Goal: Information Seeking & Learning: Learn about a topic

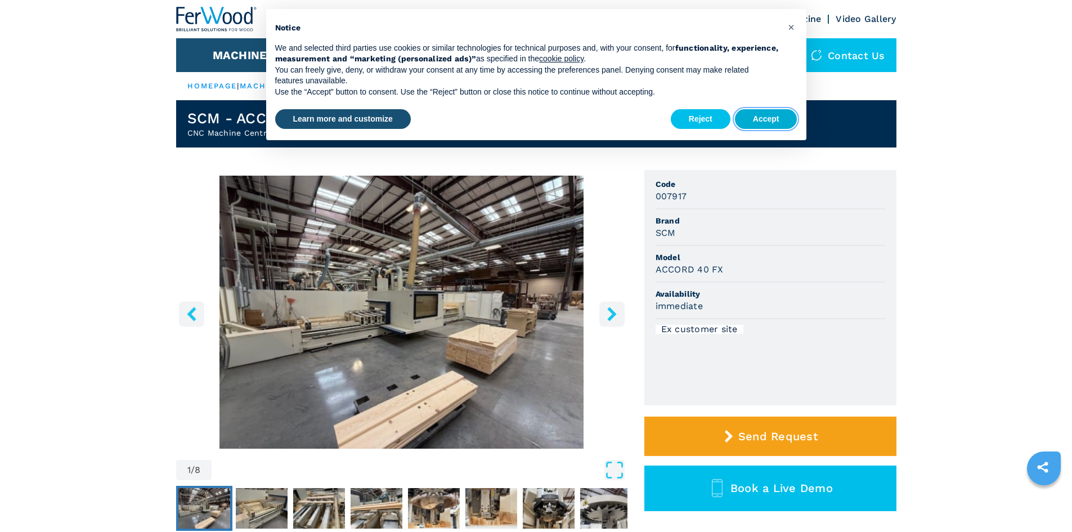
click at [766, 119] on button "Accept" at bounding box center [766, 119] width 62 height 20
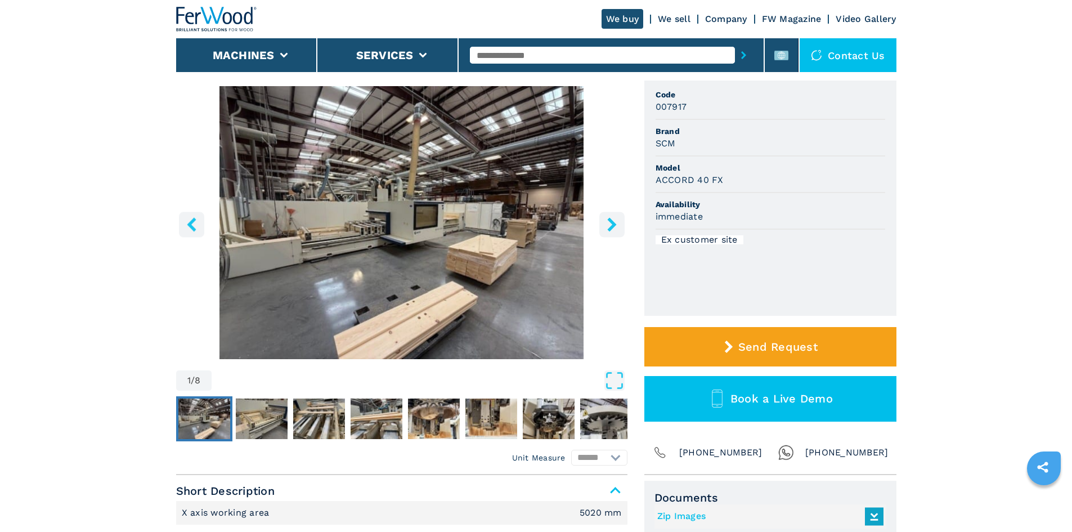
scroll to position [113, 0]
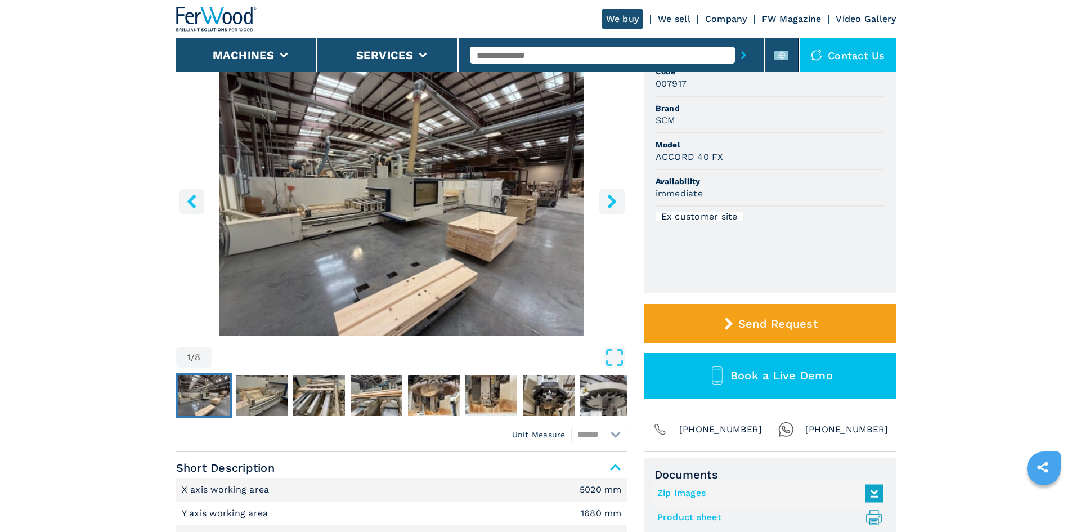
click at [614, 203] on icon "right-button" at bounding box center [611, 201] width 9 height 14
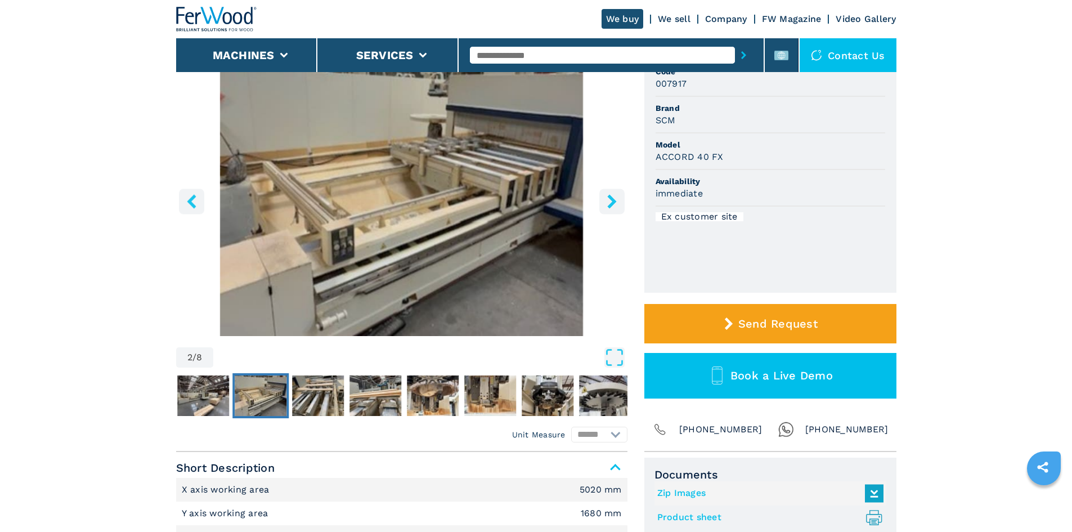
click at [614, 203] on icon "right-button" at bounding box center [611, 201] width 9 height 14
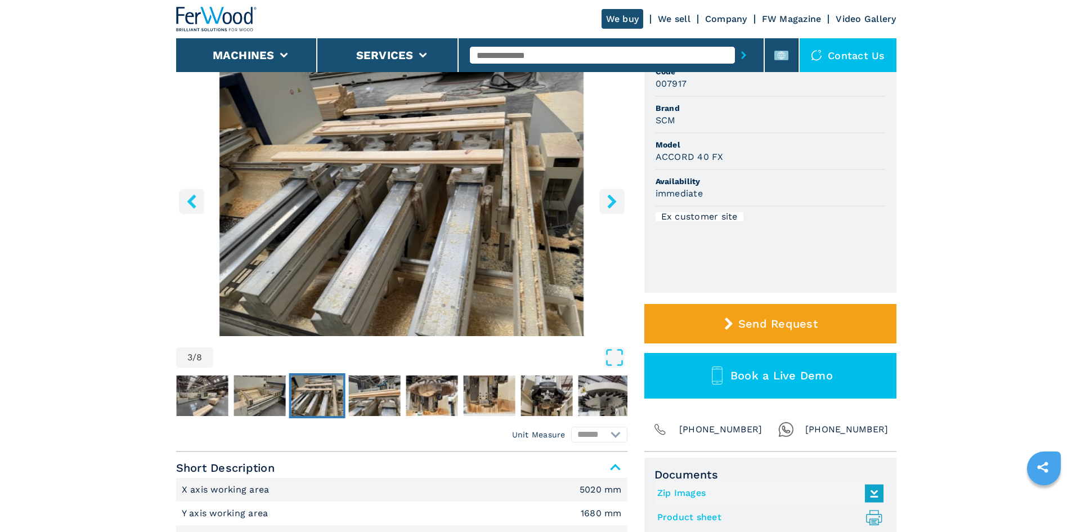
click at [614, 203] on icon "right-button" at bounding box center [611, 201] width 9 height 14
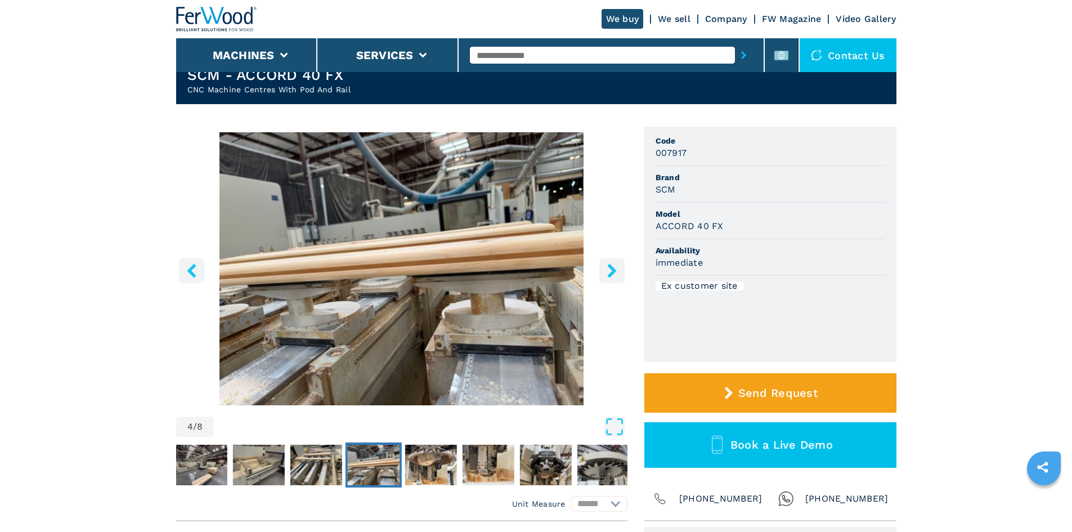
scroll to position [0, 0]
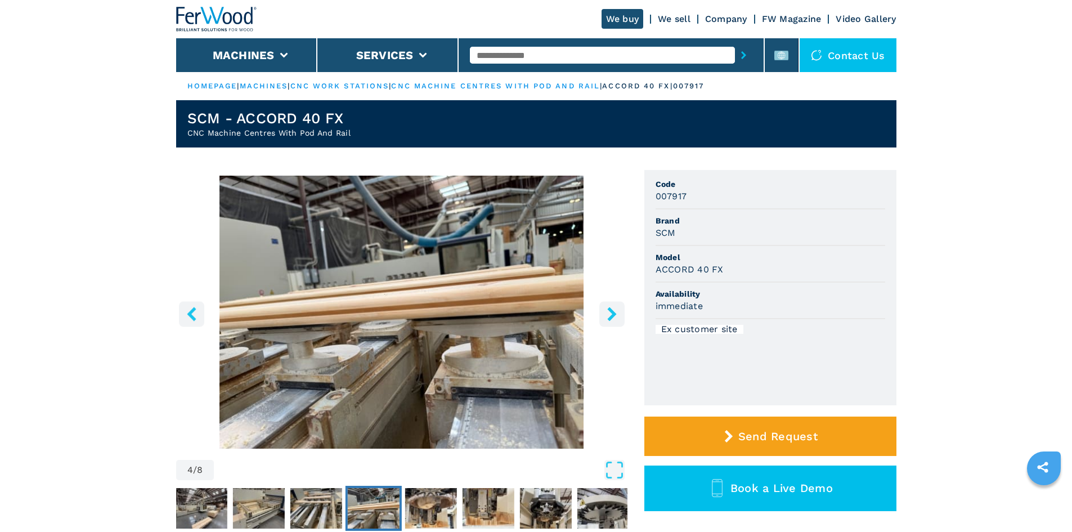
drag, startPoint x: 459, startPoint y: 453, endPoint x: 449, endPoint y: 190, distance: 263.6
click at [612, 312] on icon "right-button" at bounding box center [611, 314] width 9 height 14
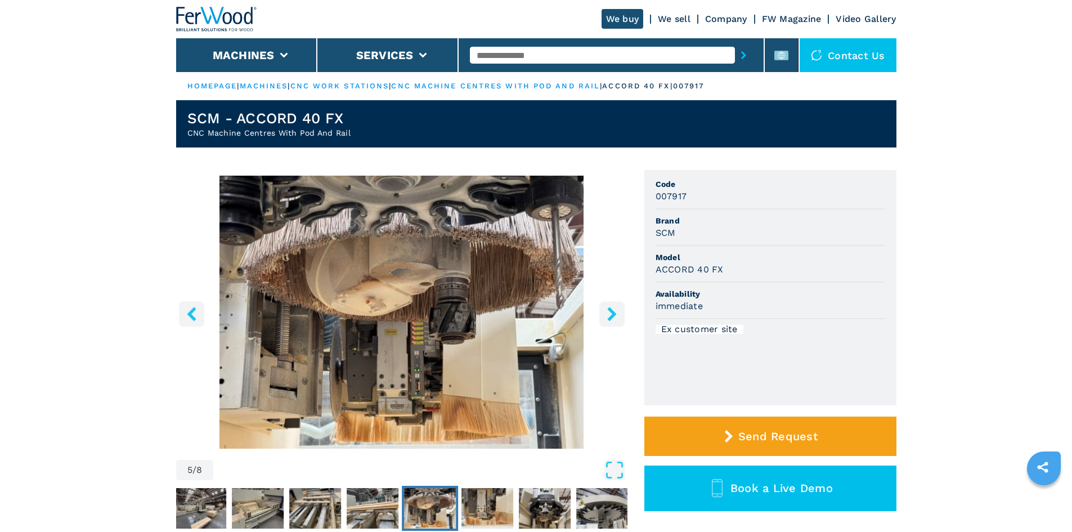
click at [612, 312] on icon "right-button" at bounding box center [611, 314] width 9 height 14
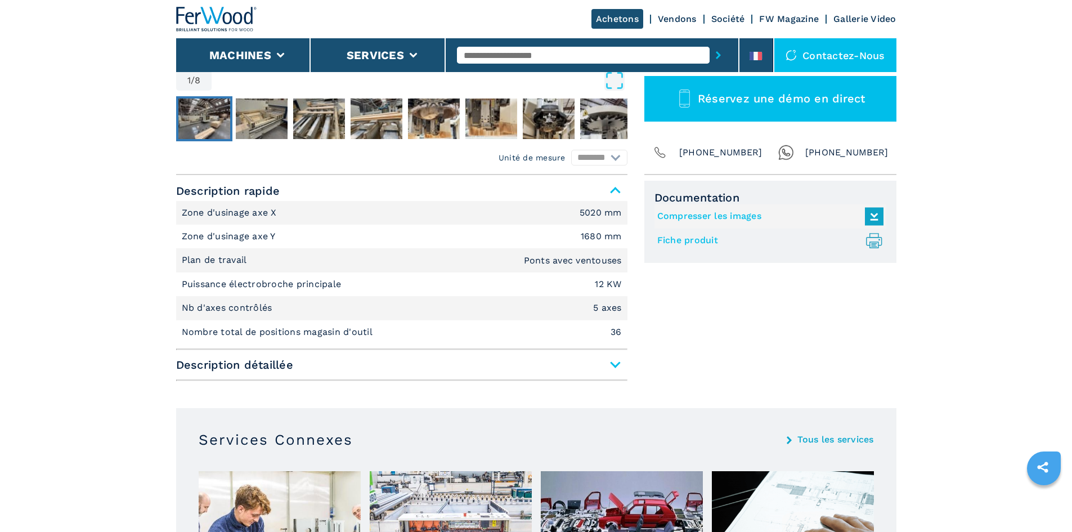
scroll to position [394, 0]
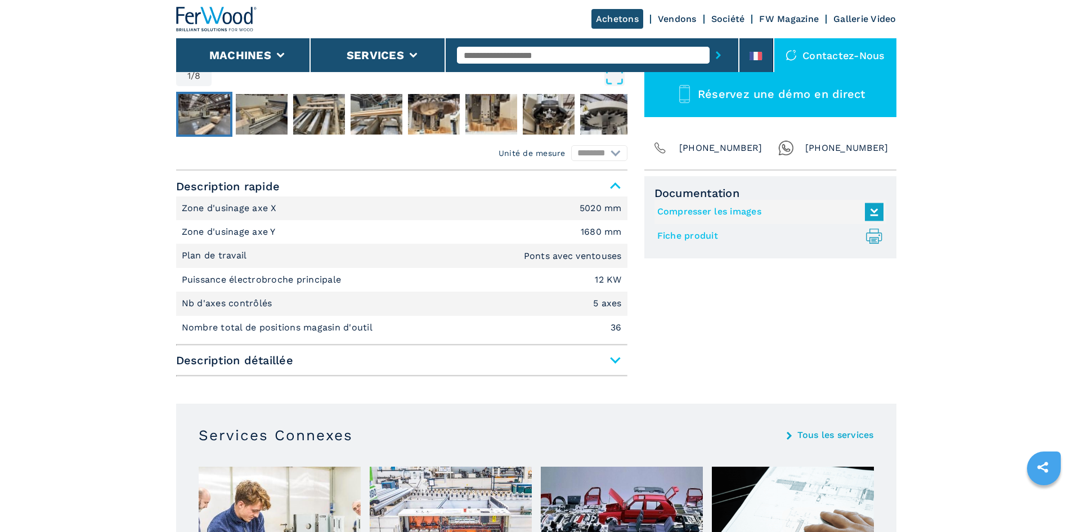
click at [612, 359] on span "Description détaillée" at bounding box center [401, 360] width 451 height 20
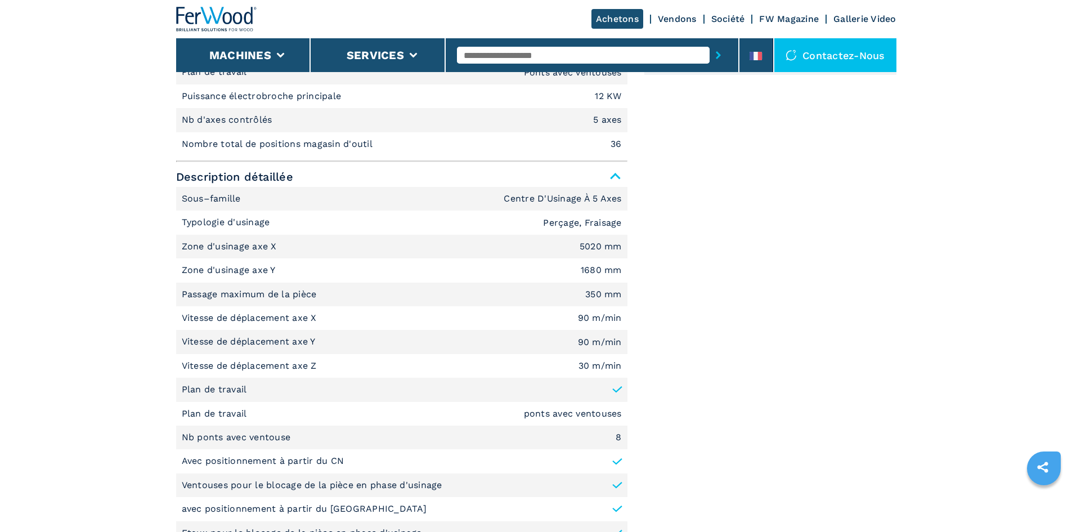
scroll to position [0, 0]
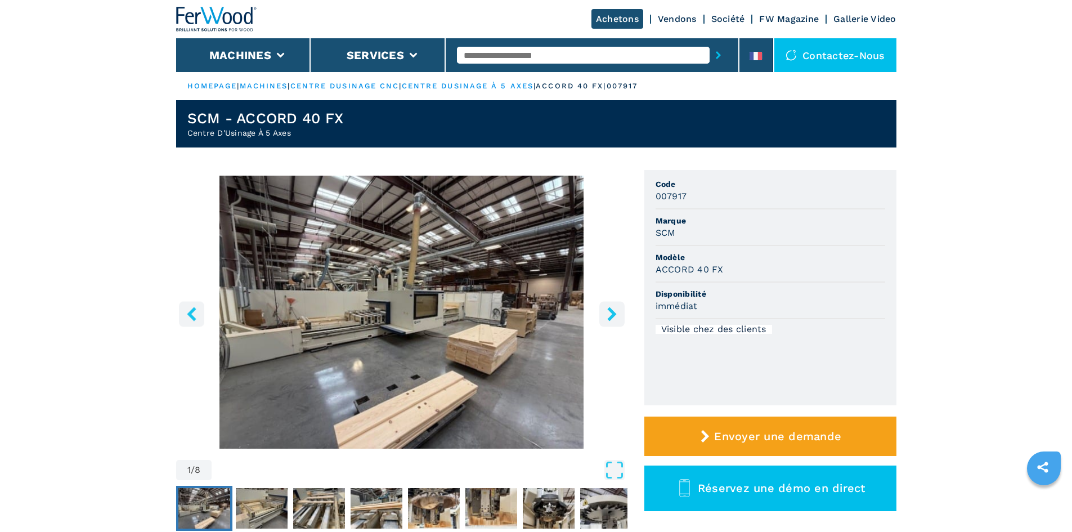
drag, startPoint x: 919, startPoint y: 432, endPoint x: 822, endPoint y: 98, distance: 347.1
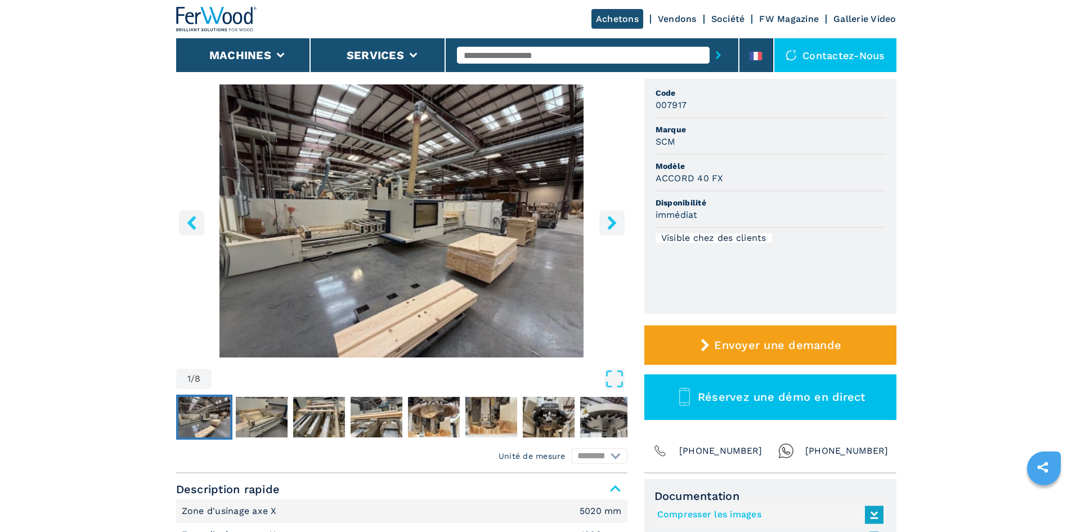
scroll to position [169, 0]
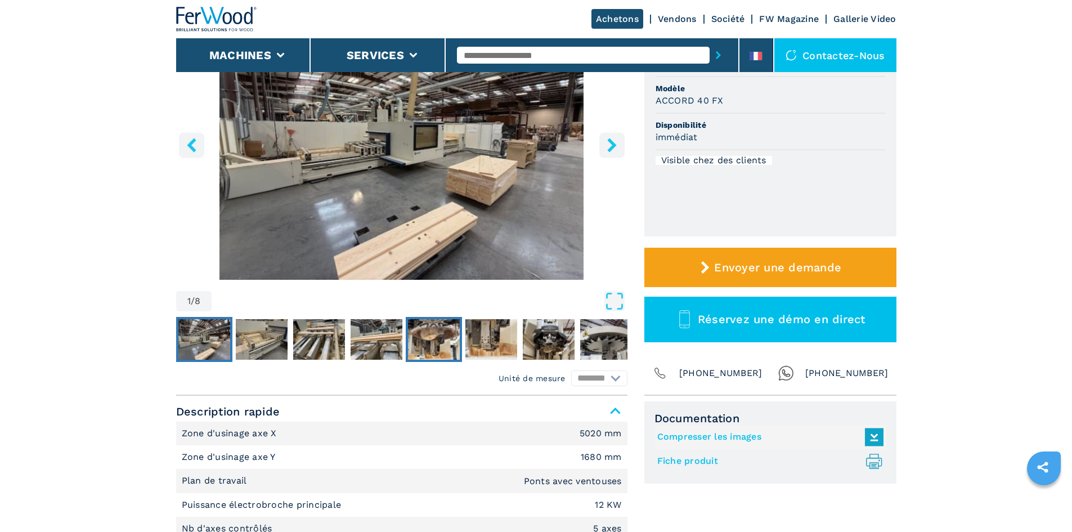
click at [431, 330] on img "Go to Slide 5" at bounding box center [434, 339] width 52 height 41
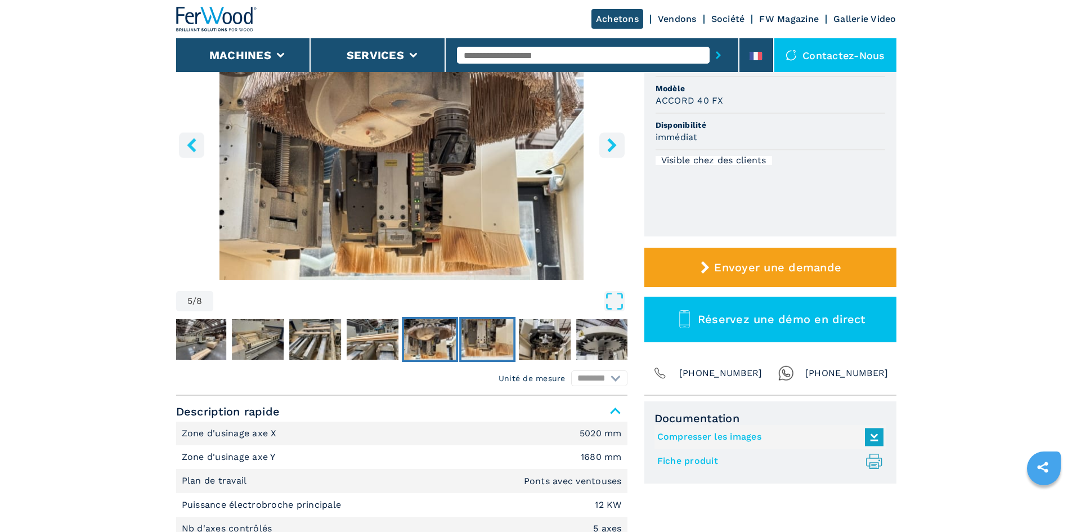
click at [488, 331] on img "Go to Slide 6" at bounding box center [487, 339] width 52 height 41
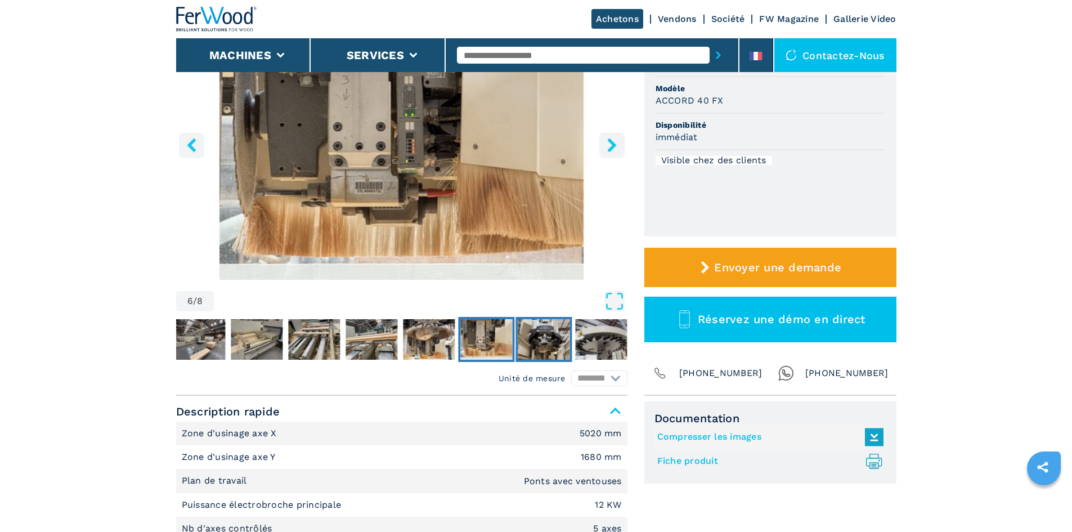
click at [524, 333] on img "Go to Slide 7" at bounding box center [544, 339] width 52 height 41
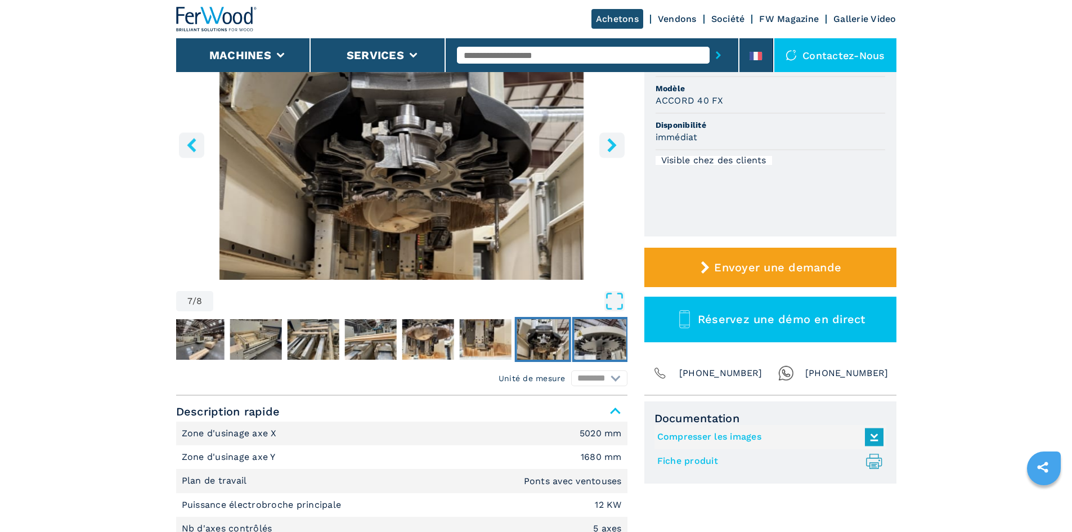
click at [598, 334] on img "Go to Slide 8" at bounding box center [600, 339] width 52 height 41
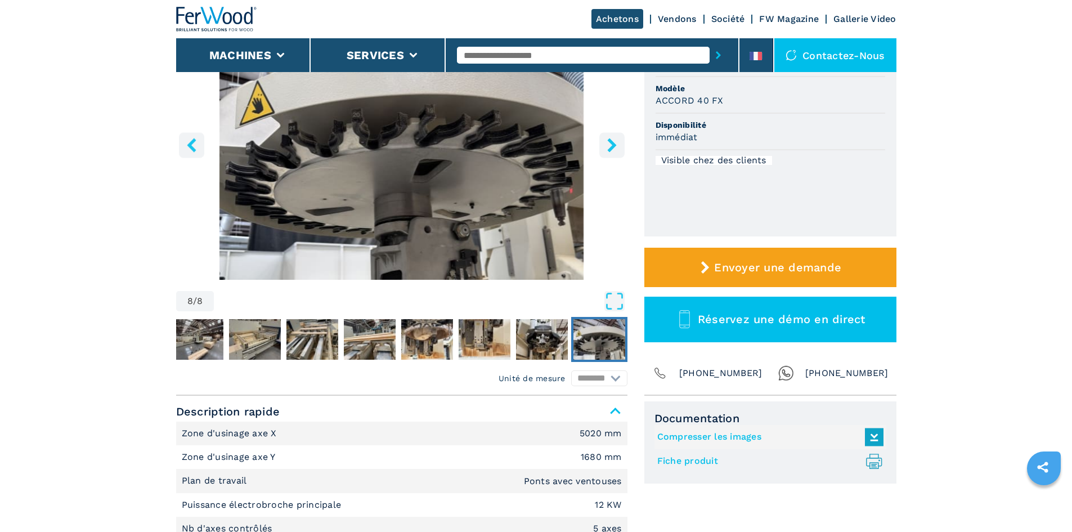
click at [618, 147] on icon "right-button" at bounding box center [612, 145] width 14 height 14
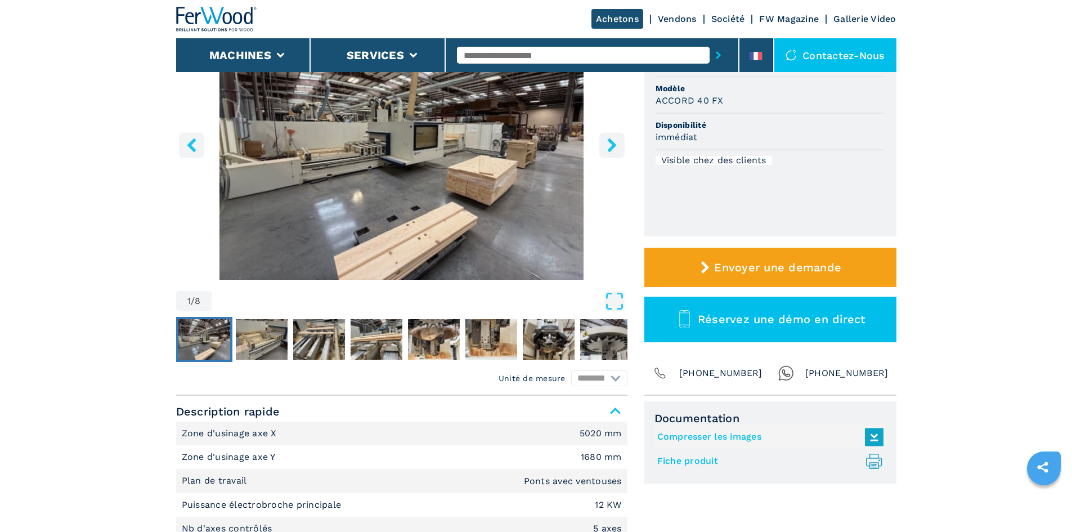
click at [618, 147] on icon "right-button" at bounding box center [612, 145] width 14 height 14
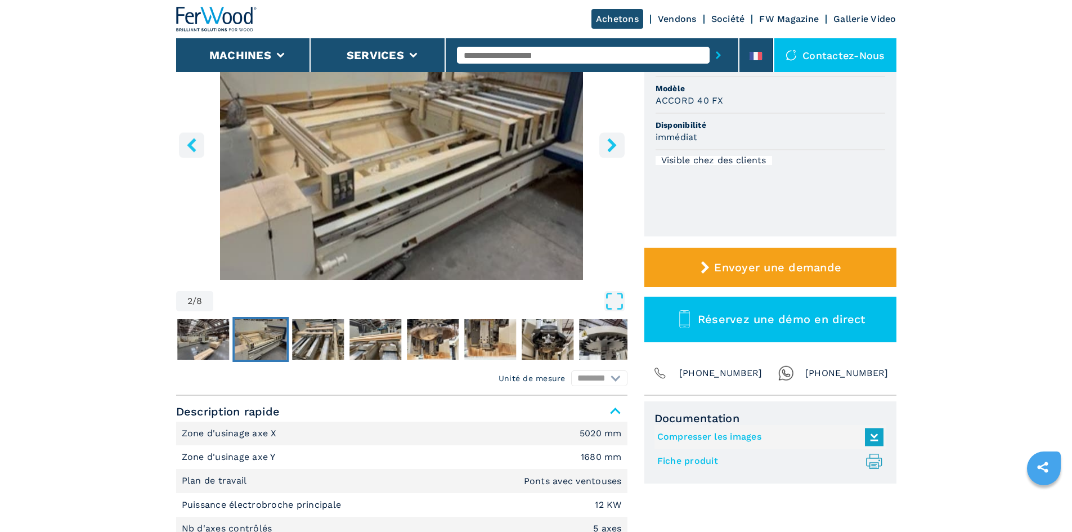
click at [618, 147] on icon "right-button" at bounding box center [612, 145] width 14 height 14
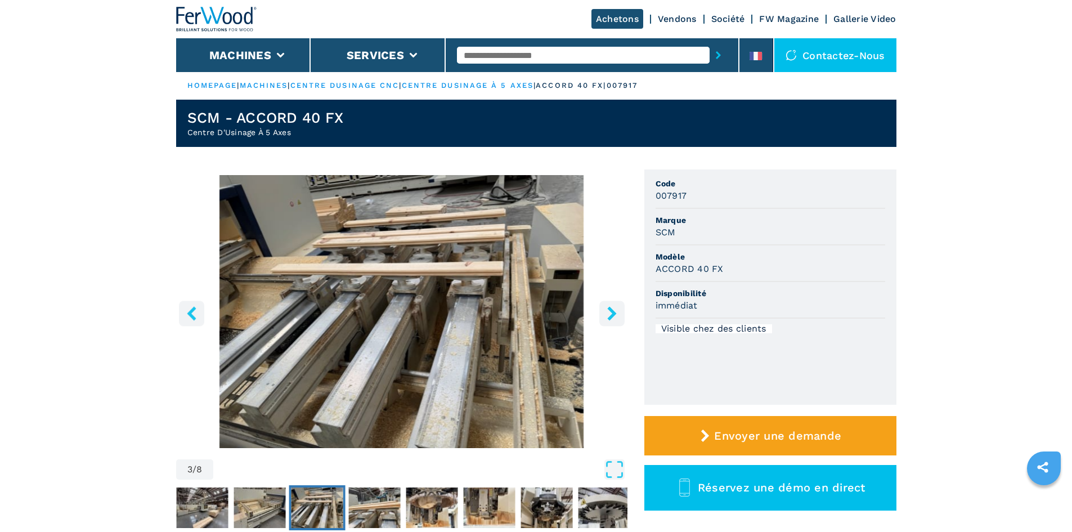
scroll to position [0, 0]
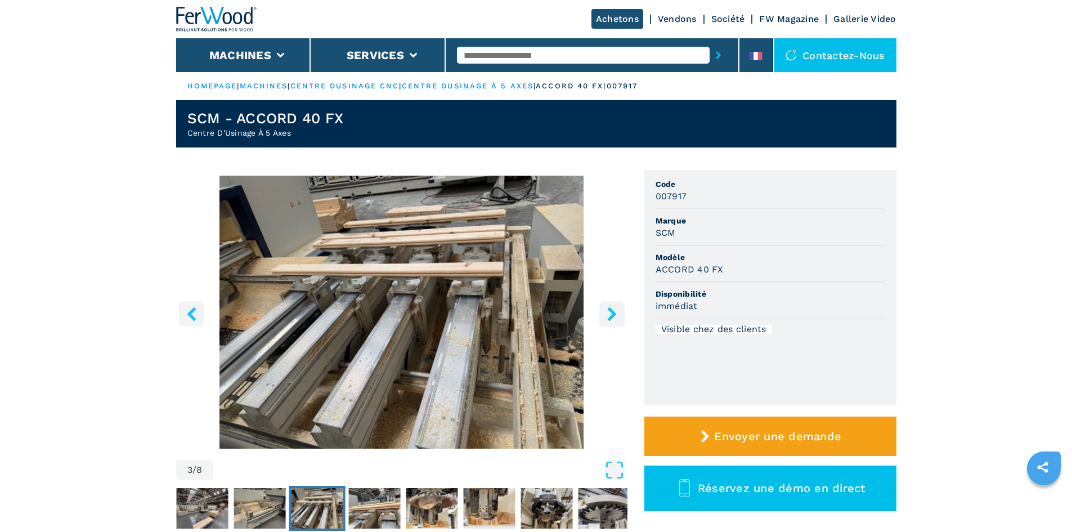
click at [348, 84] on link "centre dusinage cnc" at bounding box center [344, 86] width 109 height 8
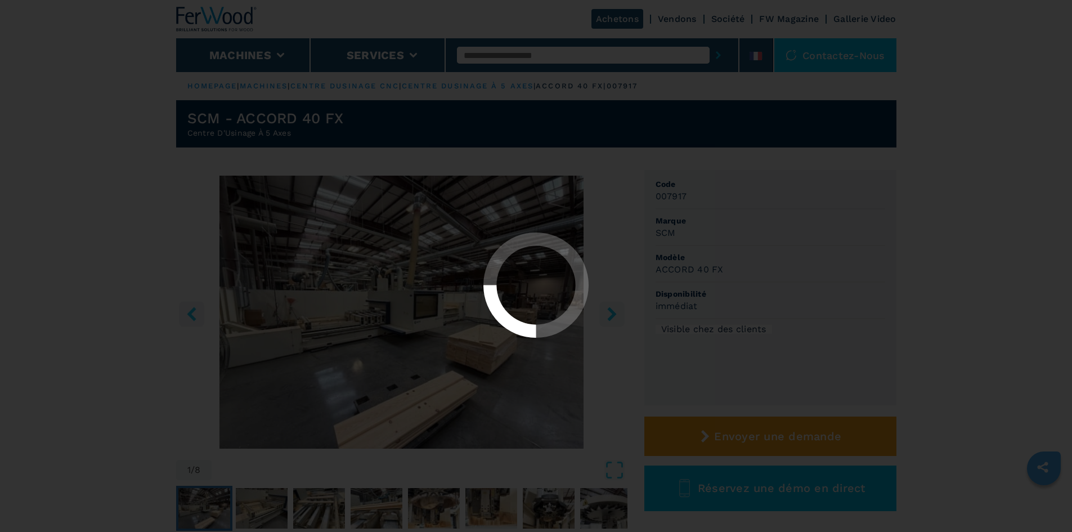
select select "**********"
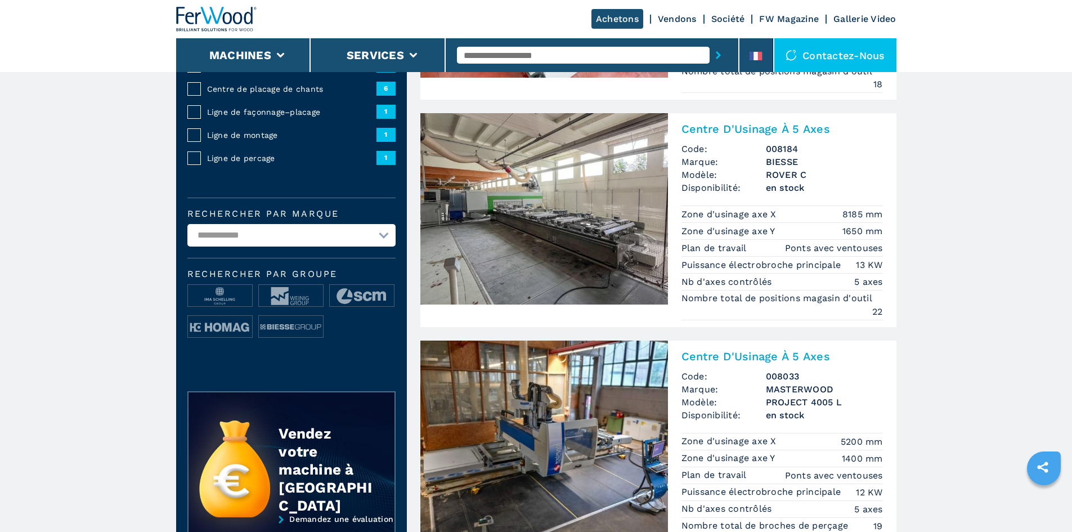
scroll to position [394, 0]
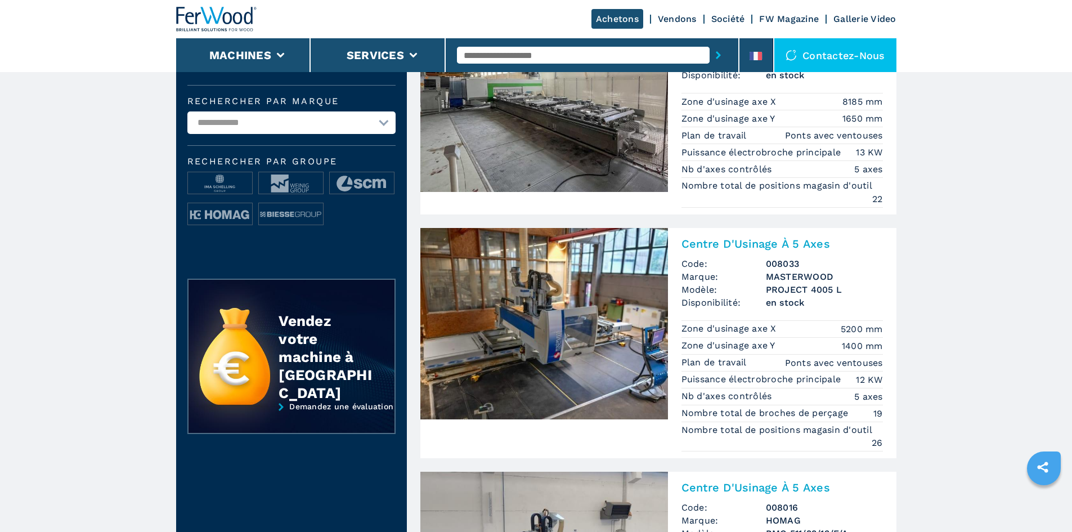
click at [304, 134] on select "**********" at bounding box center [291, 122] width 208 height 23
select select "***"
click at [187, 119] on select "**********" at bounding box center [291, 122] width 208 height 23
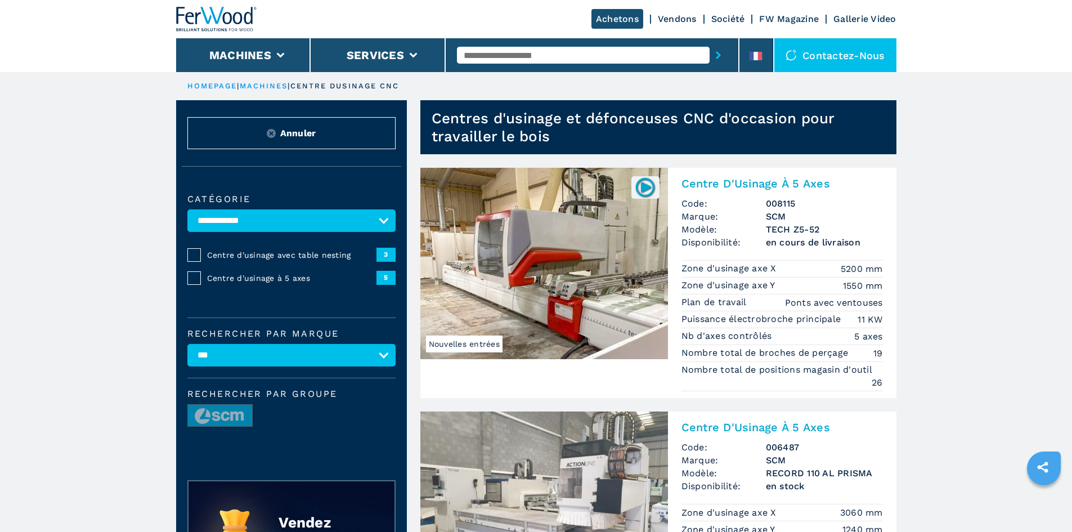
drag, startPoint x: 952, startPoint y: 392, endPoint x: 917, endPoint y: 82, distance: 312.6
click at [254, 54] on button "Machines" at bounding box center [240, 55] width 62 height 14
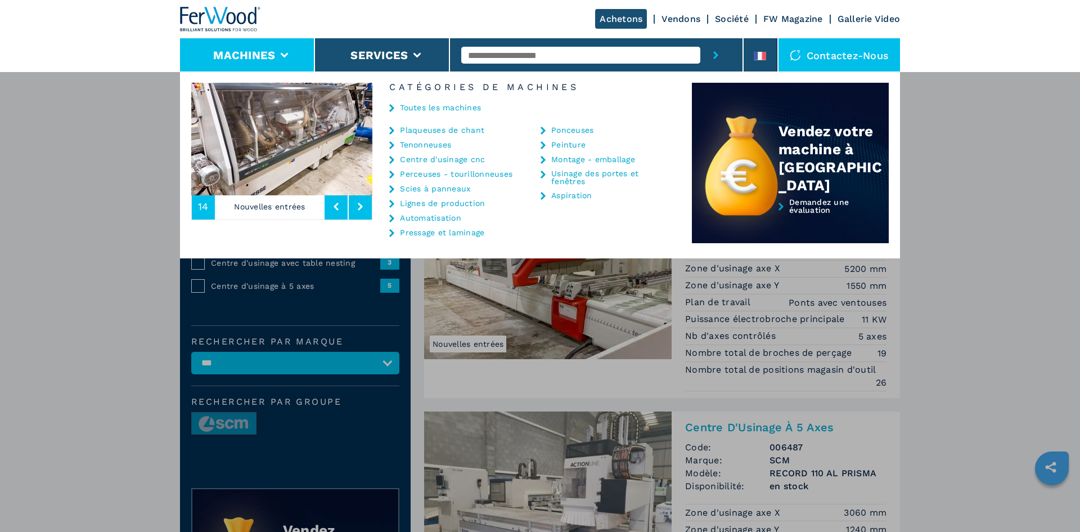
click at [451, 203] on link "Lignes de production" at bounding box center [442, 203] width 85 height 8
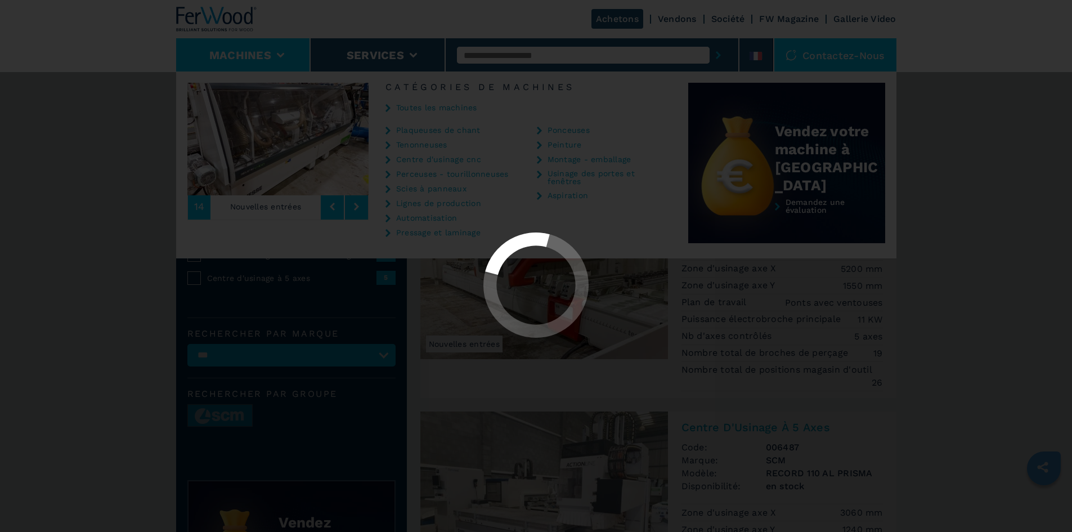
select select "**********"
select select
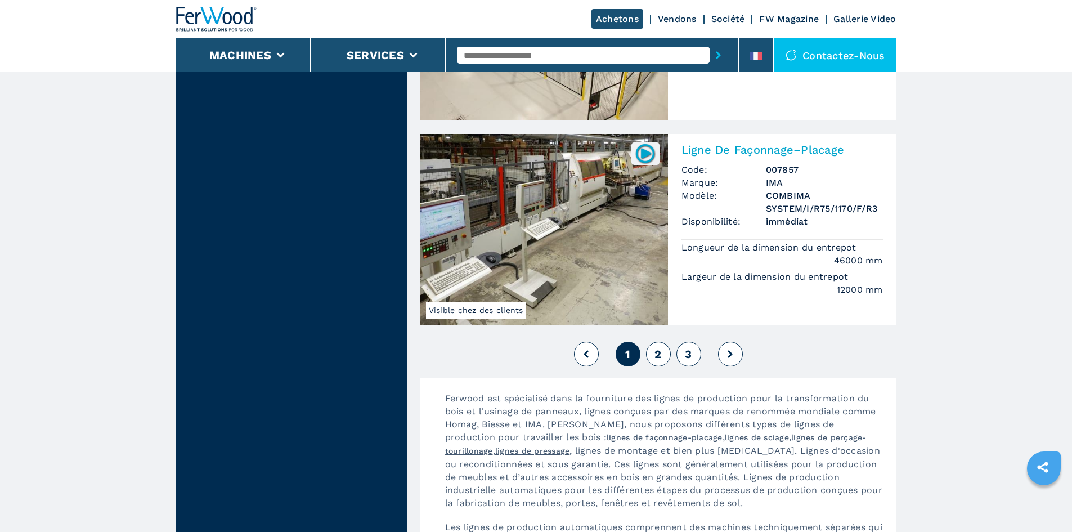
scroll to position [2589, 0]
click at [654, 349] on span "2" at bounding box center [657, 353] width 7 height 14
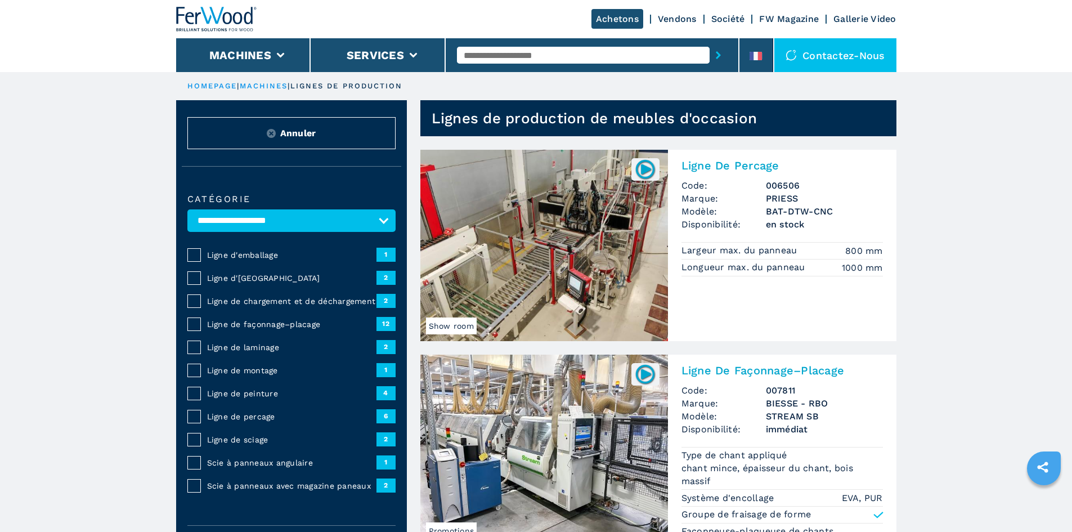
drag, startPoint x: 975, startPoint y: 337, endPoint x: 940, endPoint y: 95, distance: 244.5
click at [212, 50] on button "Machines" at bounding box center [240, 55] width 62 height 14
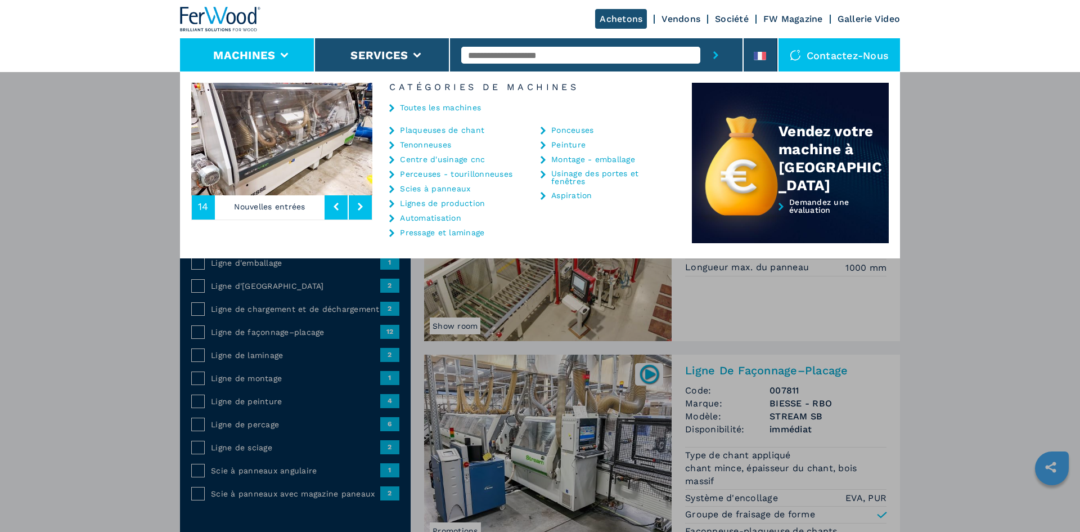
click at [585, 177] on link "Usinage des portes et fenêtres" at bounding box center [607, 177] width 113 height 16
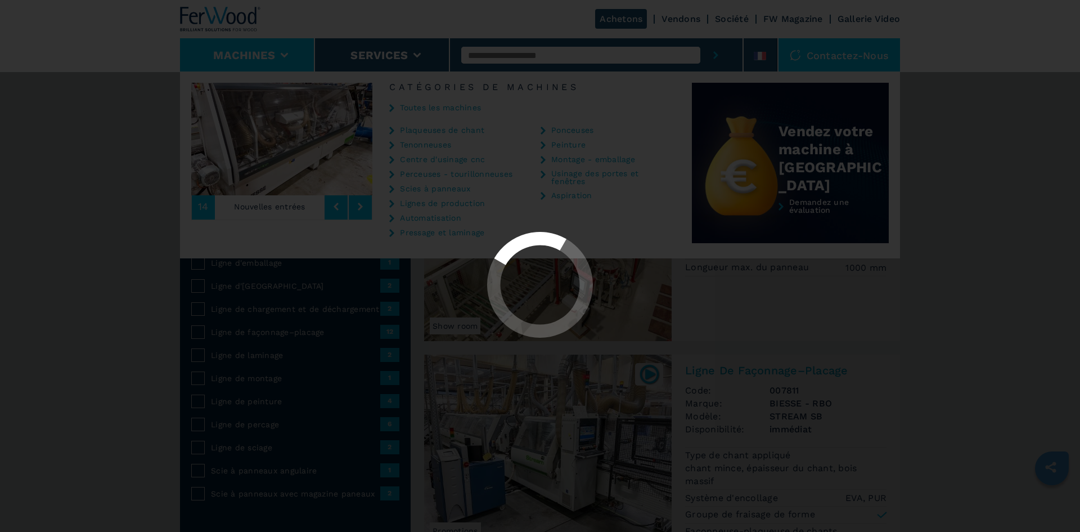
select select "**********"
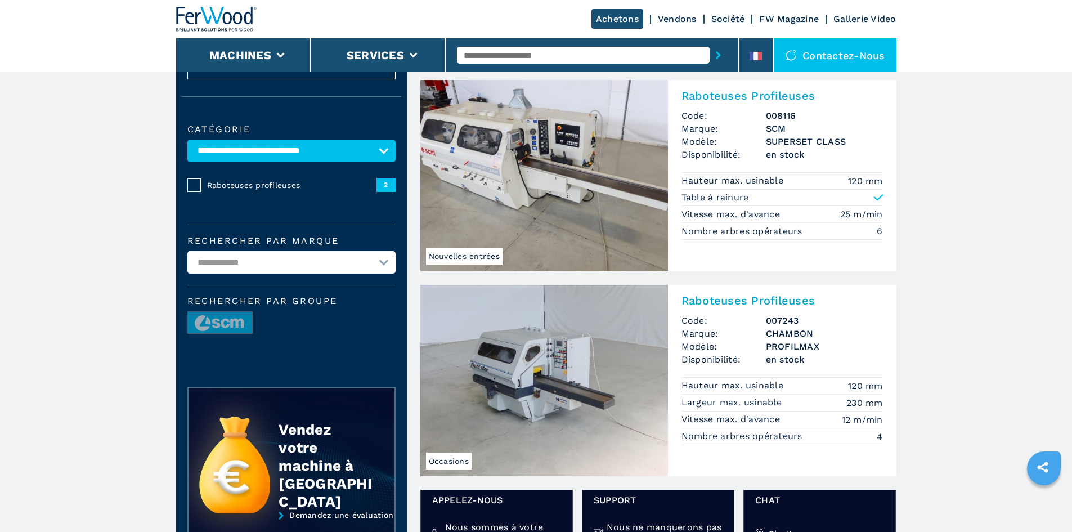
scroll to position [56, 0]
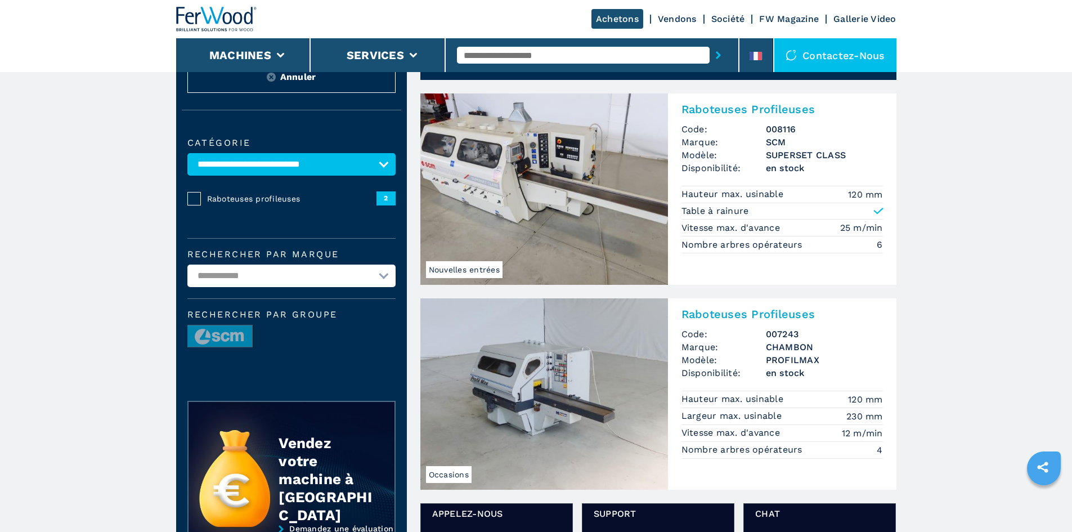
click at [594, 180] on img at bounding box center [544, 188] width 248 height 191
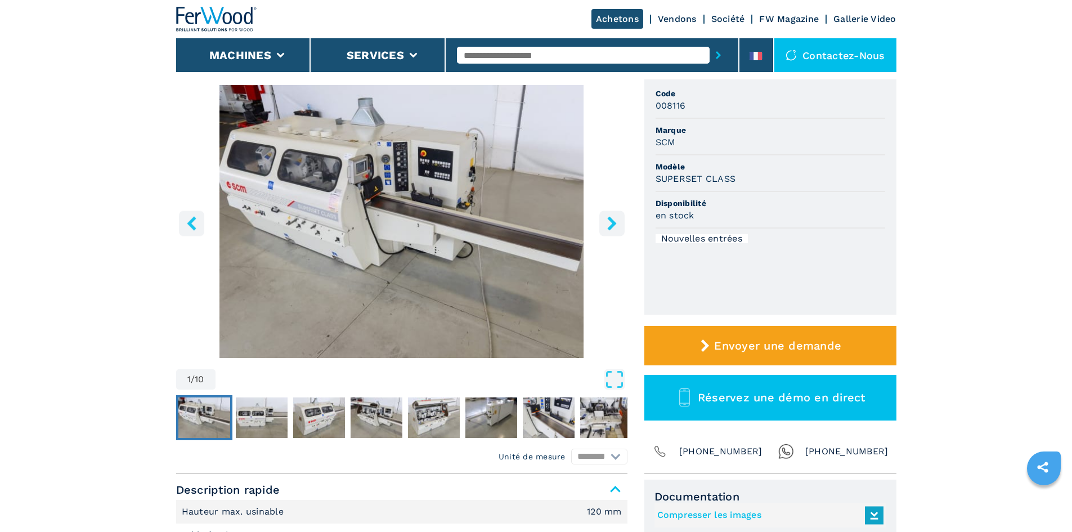
scroll to position [113, 0]
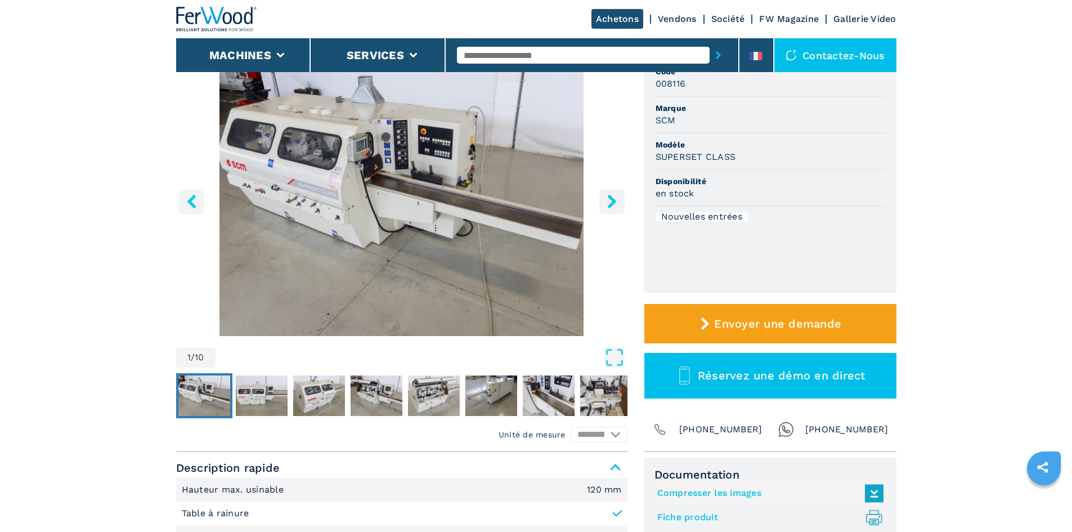
click at [616, 192] on button "right-button" at bounding box center [611, 201] width 25 height 25
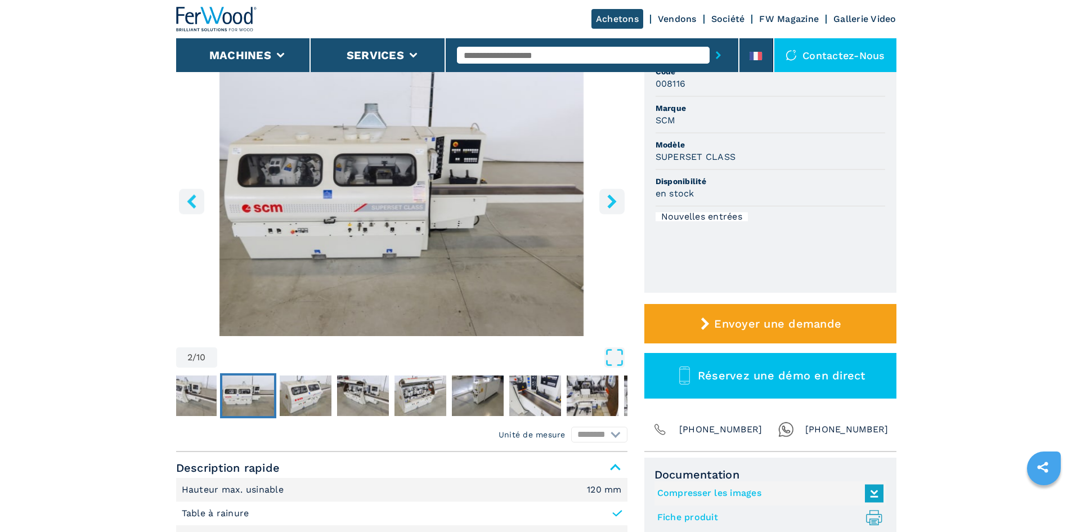
click at [616, 192] on button "right-button" at bounding box center [611, 201] width 25 height 25
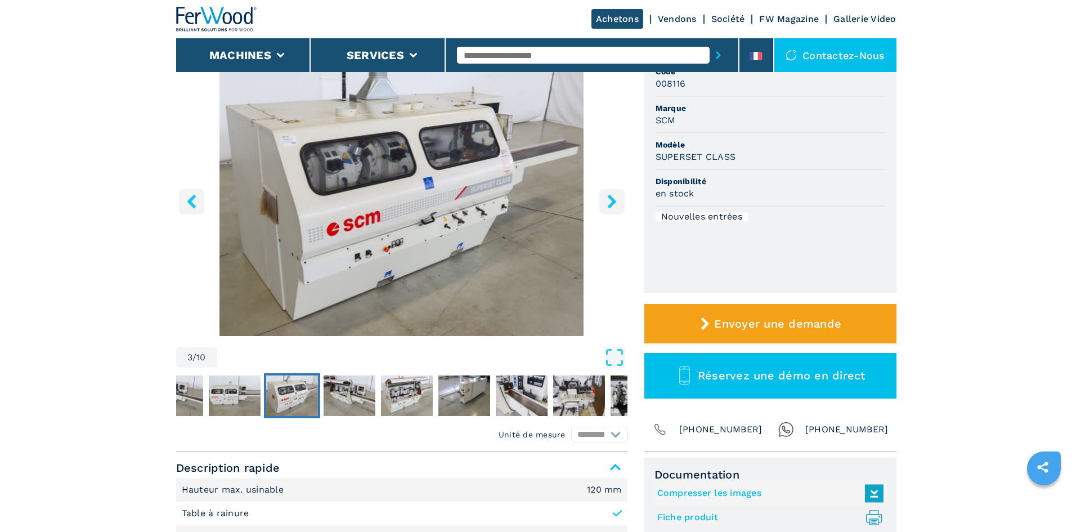
click at [616, 192] on button "right-button" at bounding box center [611, 201] width 25 height 25
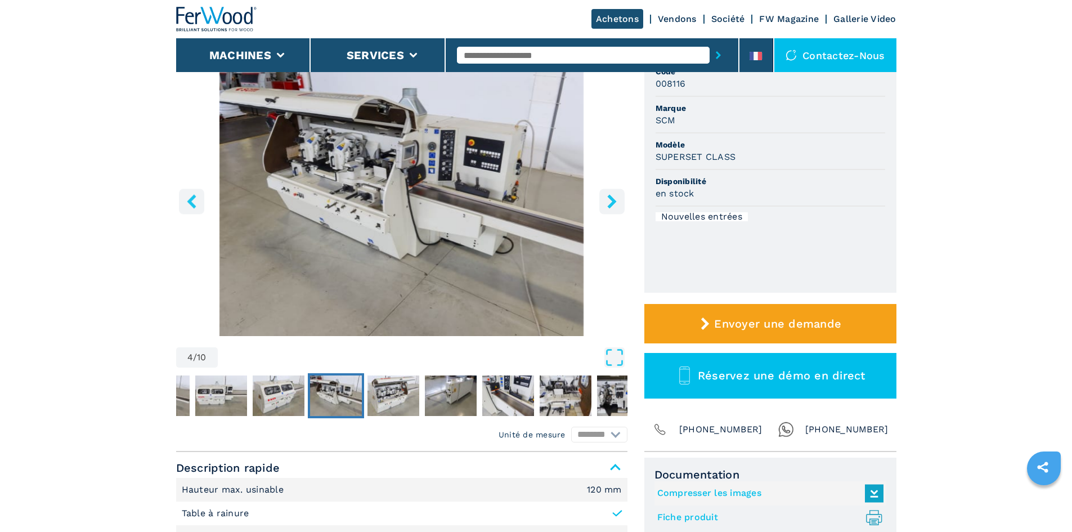
click at [616, 192] on button "right-button" at bounding box center [611, 201] width 25 height 25
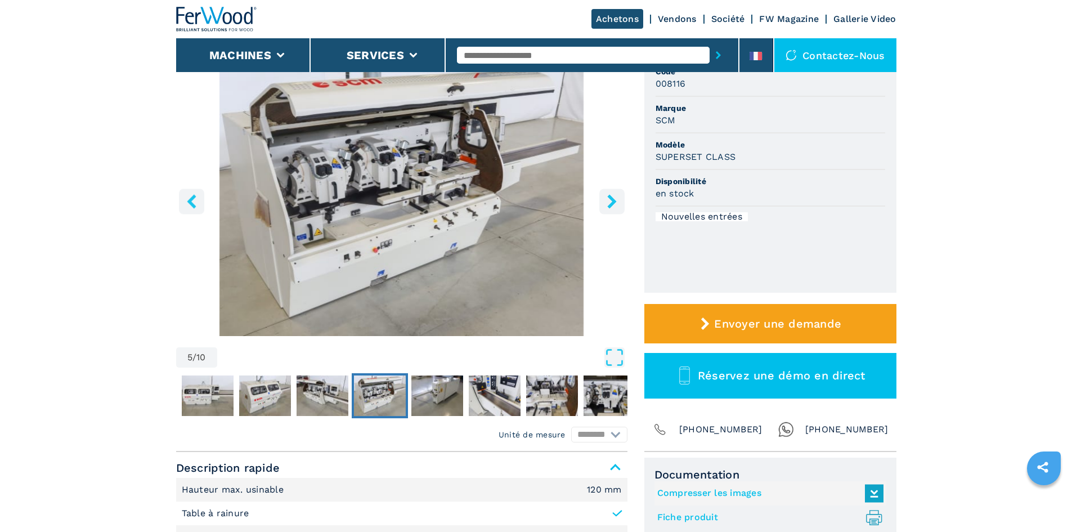
click at [616, 192] on button "right-button" at bounding box center [611, 201] width 25 height 25
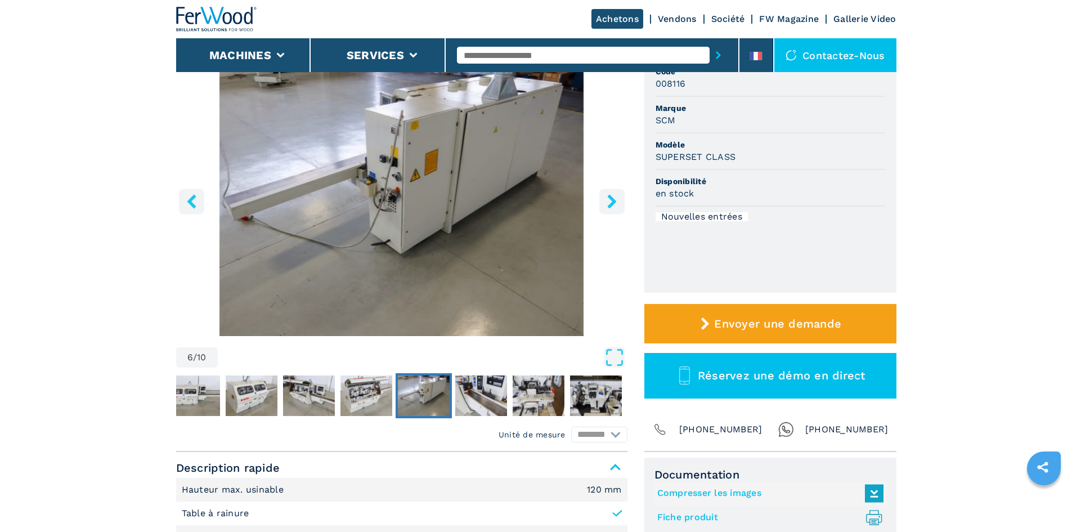
click at [616, 192] on button "right-button" at bounding box center [611, 201] width 25 height 25
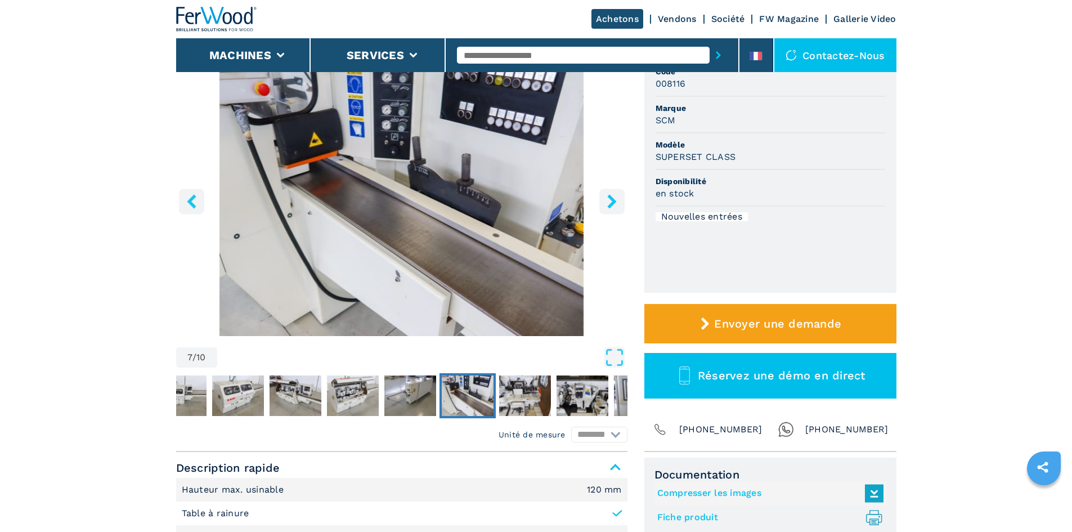
click at [616, 192] on button "right-button" at bounding box center [611, 201] width 25 height 25
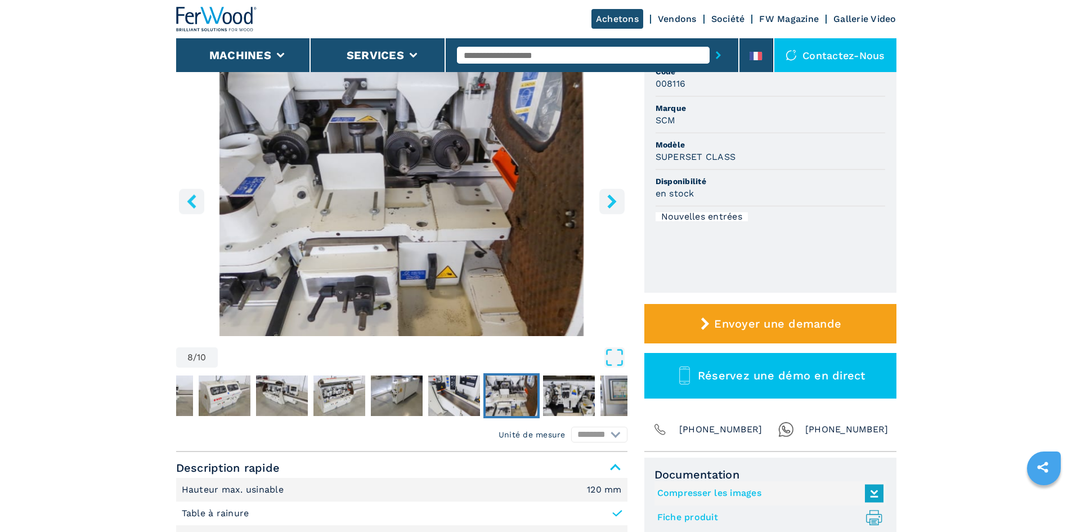
click at [616, 192] on button "right-button" at bounding box center [611, 201] width 25 height 25
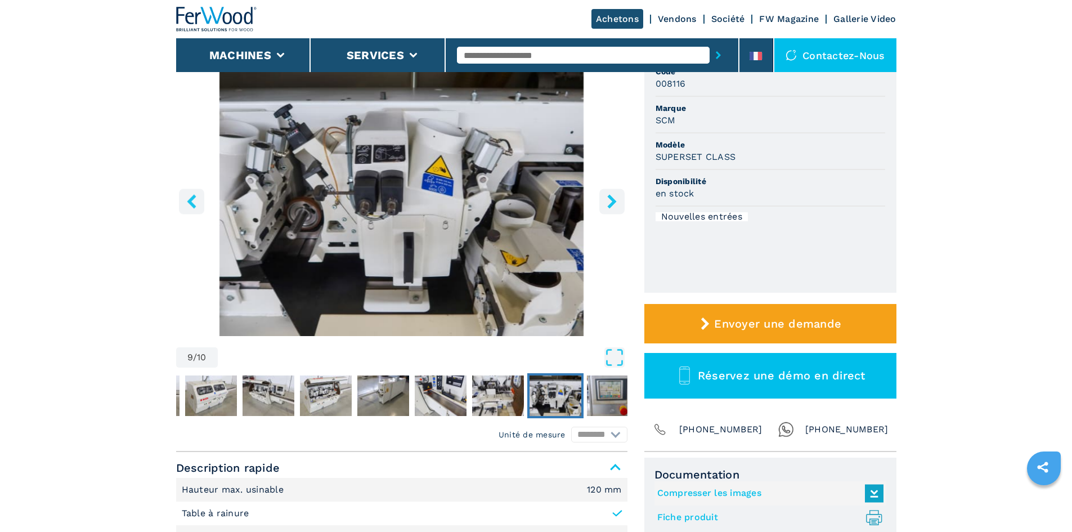
click at [616, 192] on button "right-button" at bounding box center [611, 201] width 25 height 25
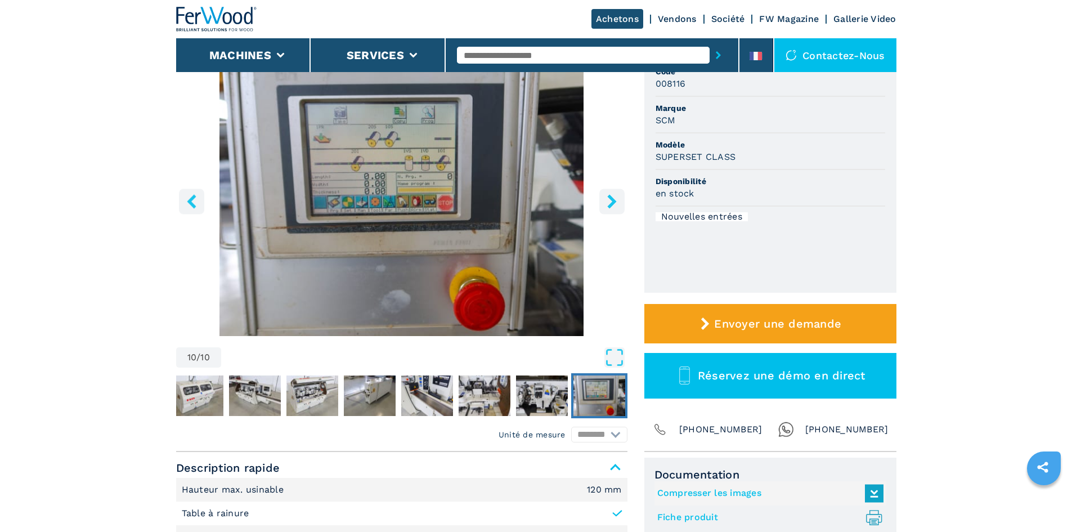
click at [609, 200] on icon "right-button" at bounding box center [612, 201] width 14 height 14
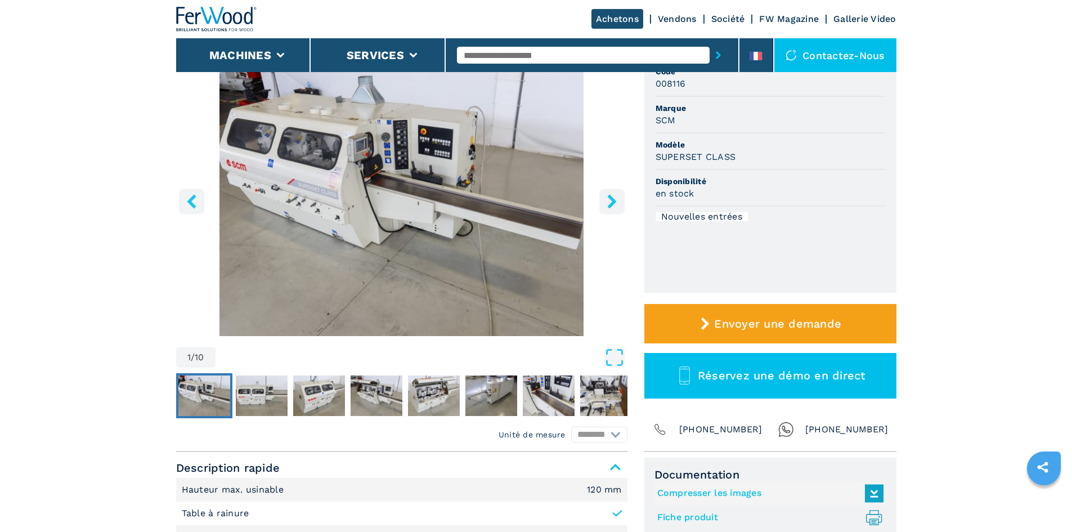
scroll to position [394, 0]
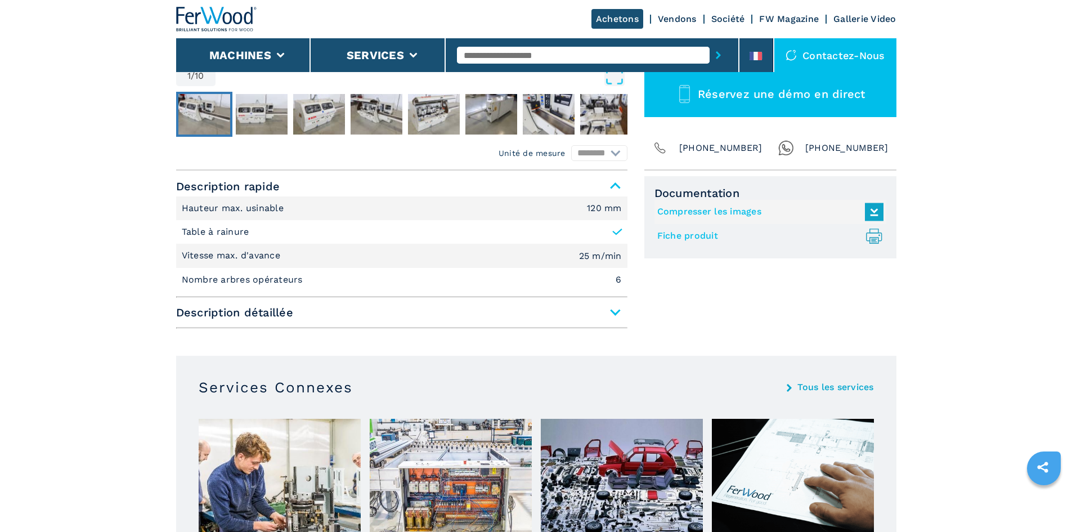
click at [449, 316] on span "Description détaillée" at bounding box center [401, 312] width 451 height 20
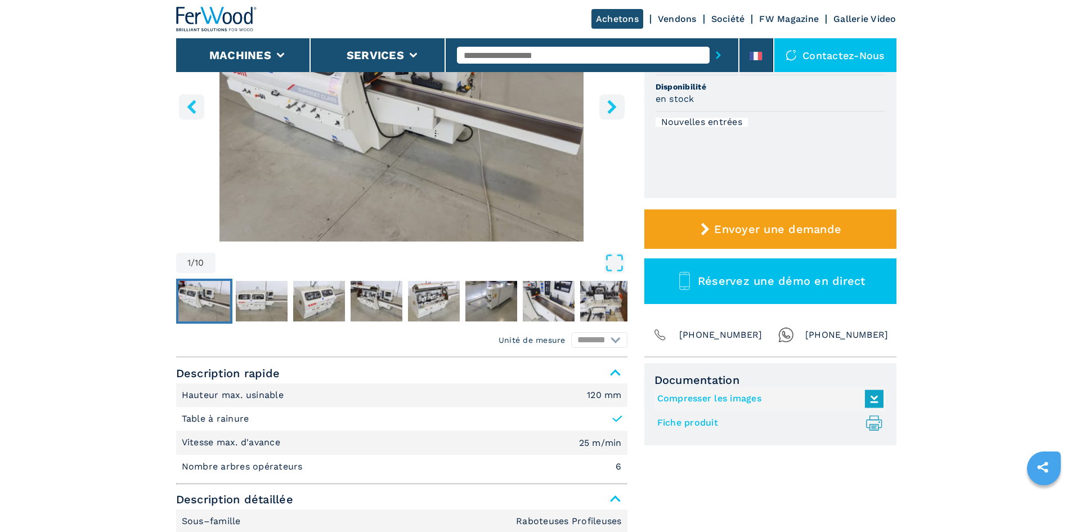
scroll to position [0, 0]
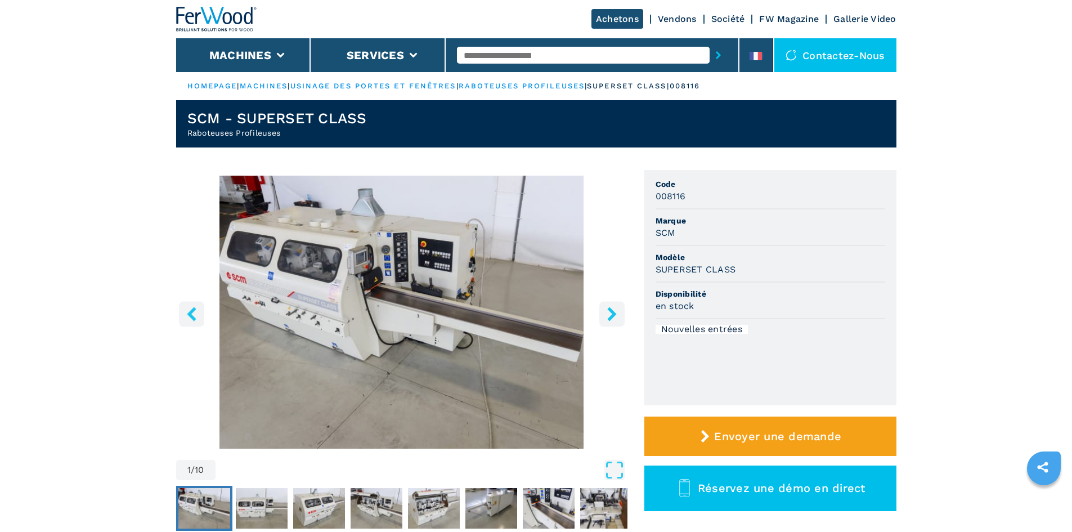
drag, startPoint x: 927, startPoint y: 423, endPoint x: 903, endPoint y: 143, distance: 280.7
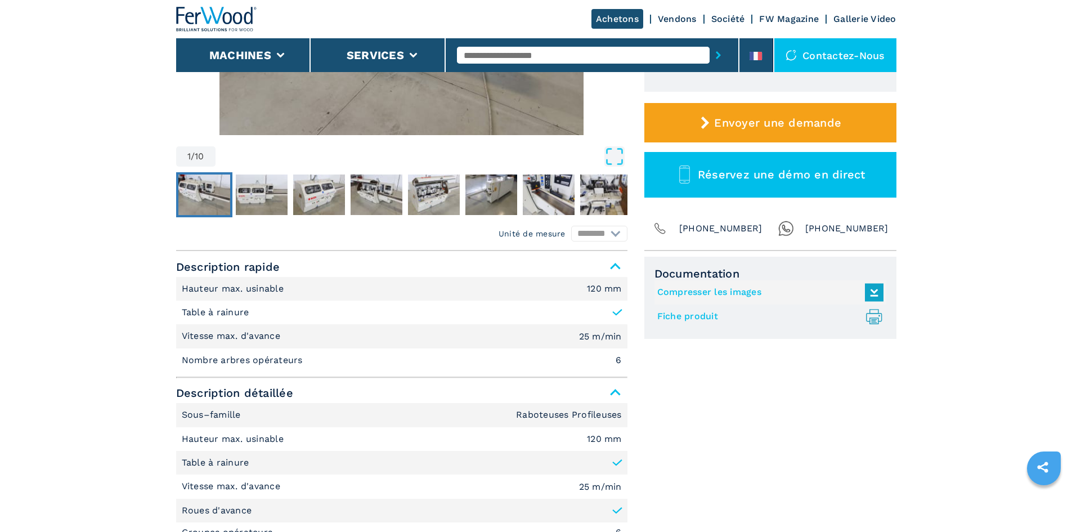
scroll to position [338, 0]
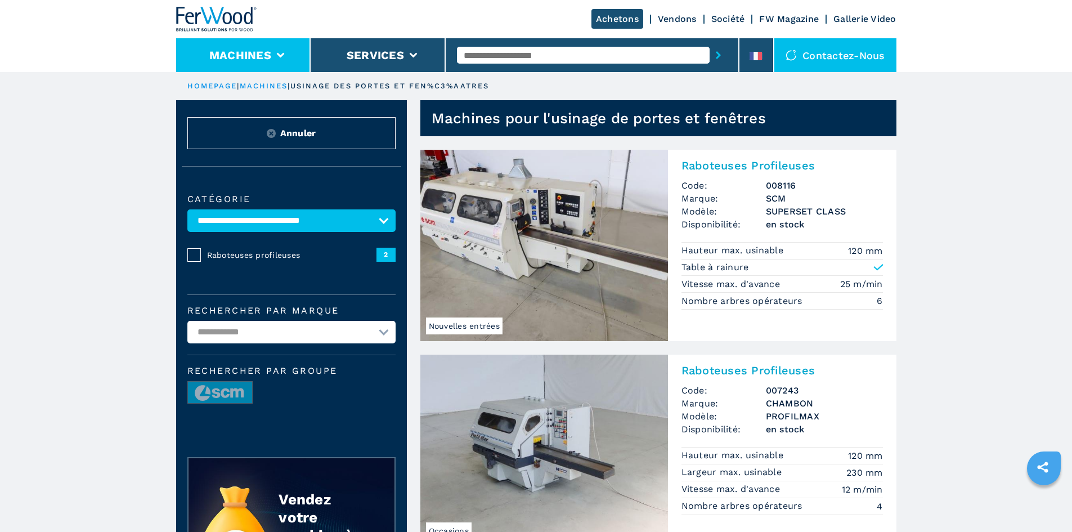
click at [267, 58] on button "Machines" at bounding box center [240, 55] width 62 height 14
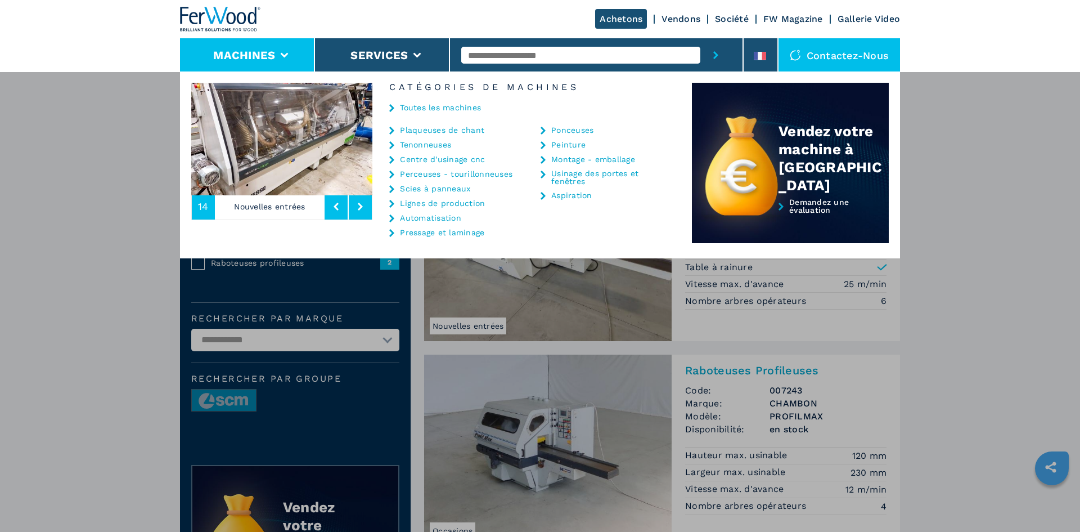
click at [572, 194] on link "Aspiration" at bounding box center [571, 195] width 41 height 8
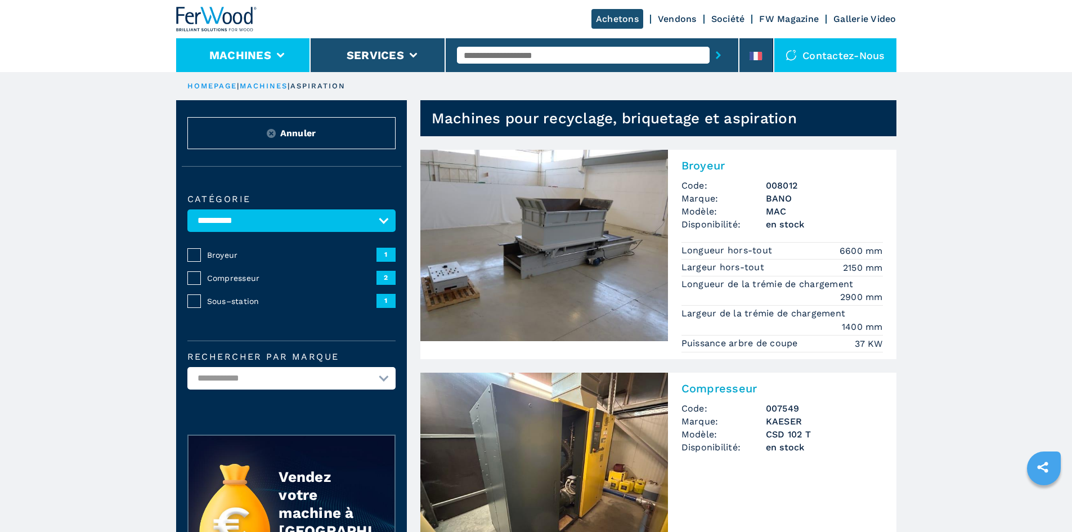
click at [283, 55] on icon at bounding box center [280, 55] width 8 height 5
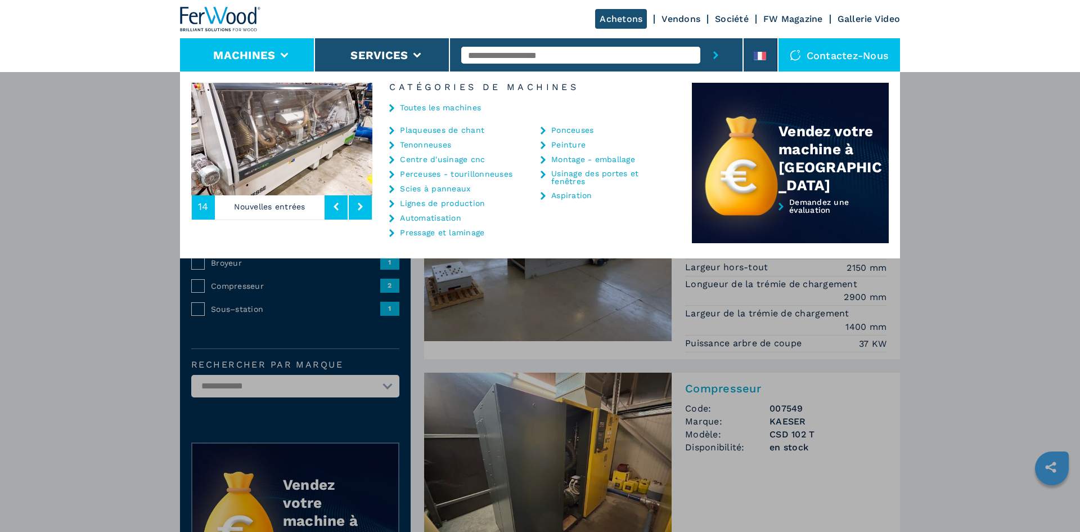
click at [439, 146] on link "Tenonneuses" at bounding box center [425, 145] width 51 height 8
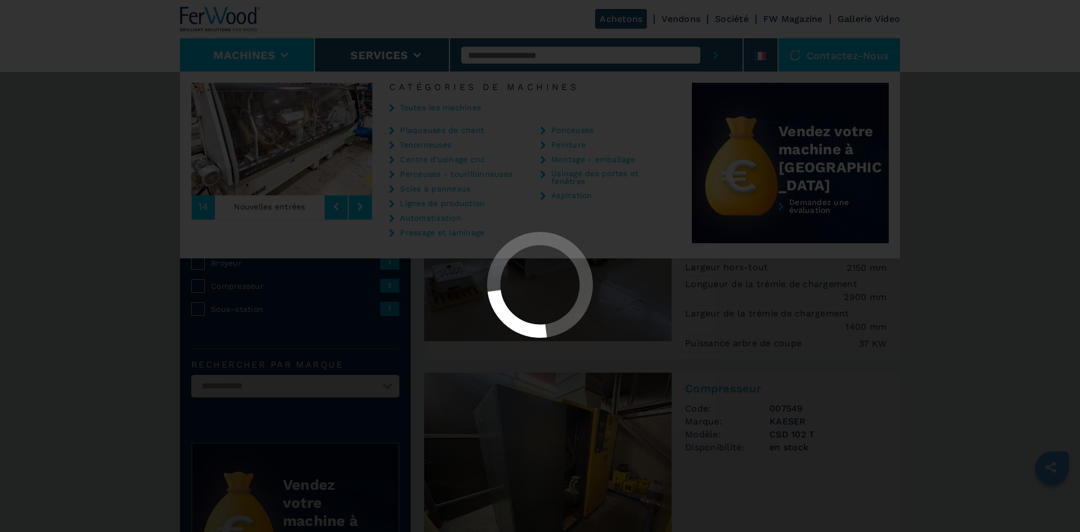
select select "**********"
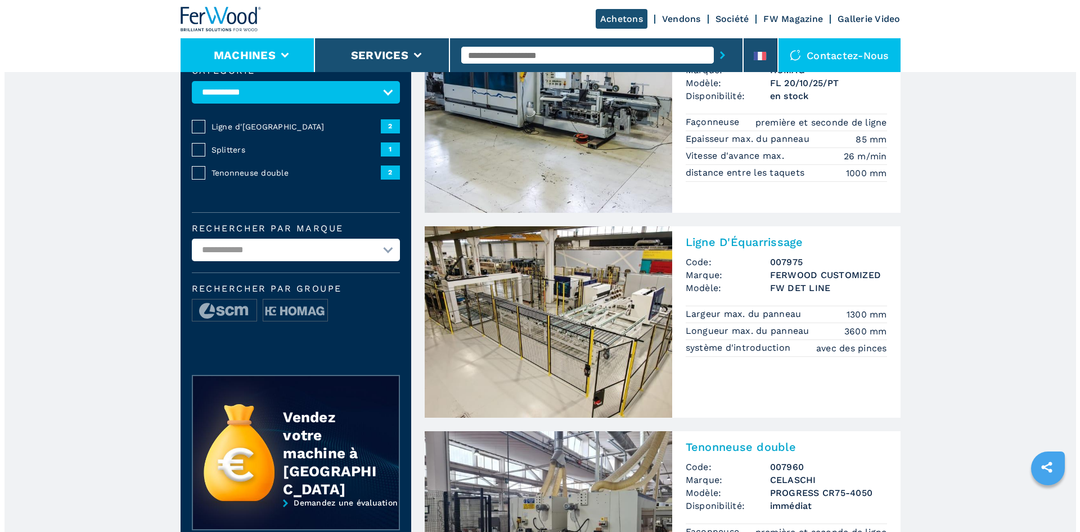
scroll to position [56, 0]
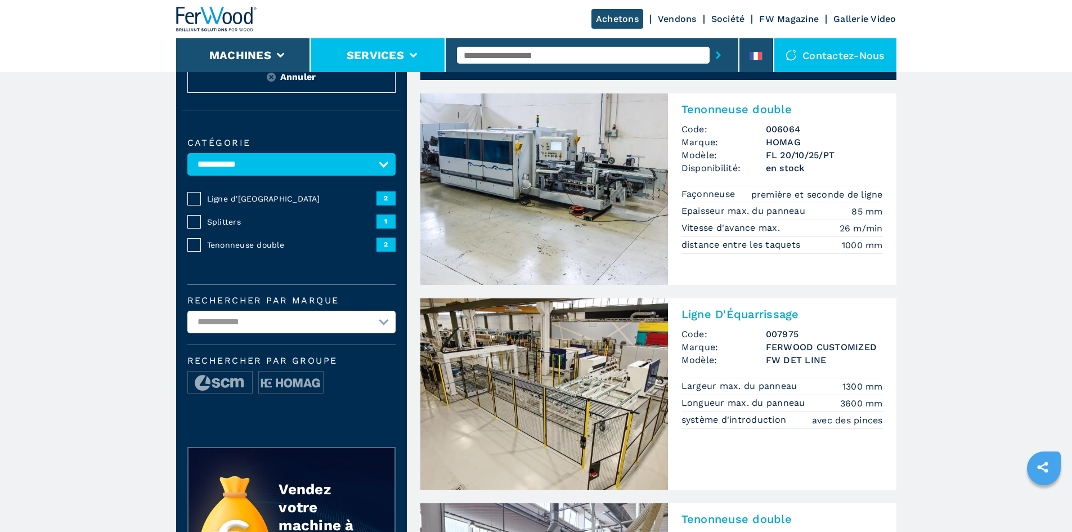
click at [359, 48] on li "Services" at bounding box center [378, 55] width 135 height 34
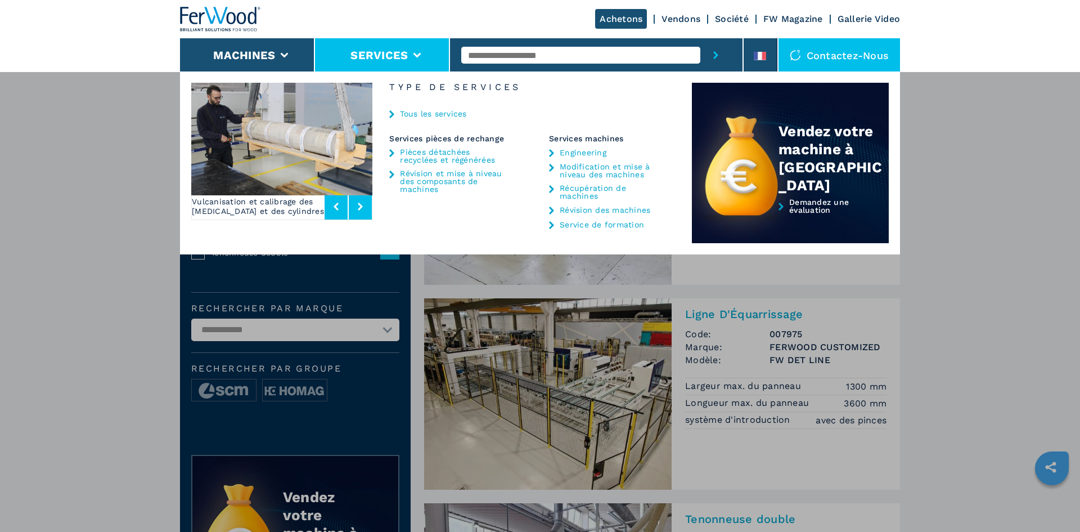
click at [589, 192] on link "Récupération de machines" at bounding box center [612, 192] width 105 height 16
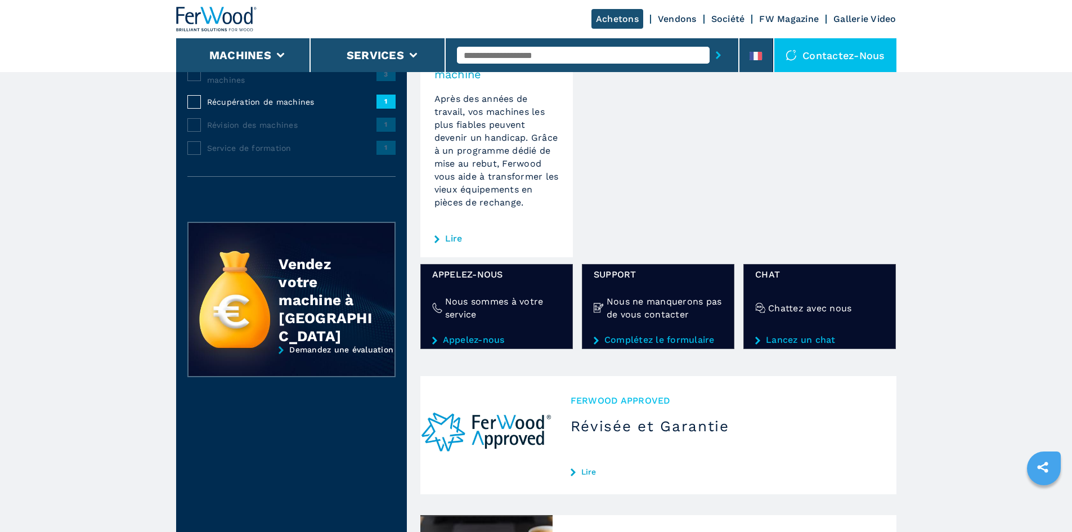
scroll to position [225, 0]
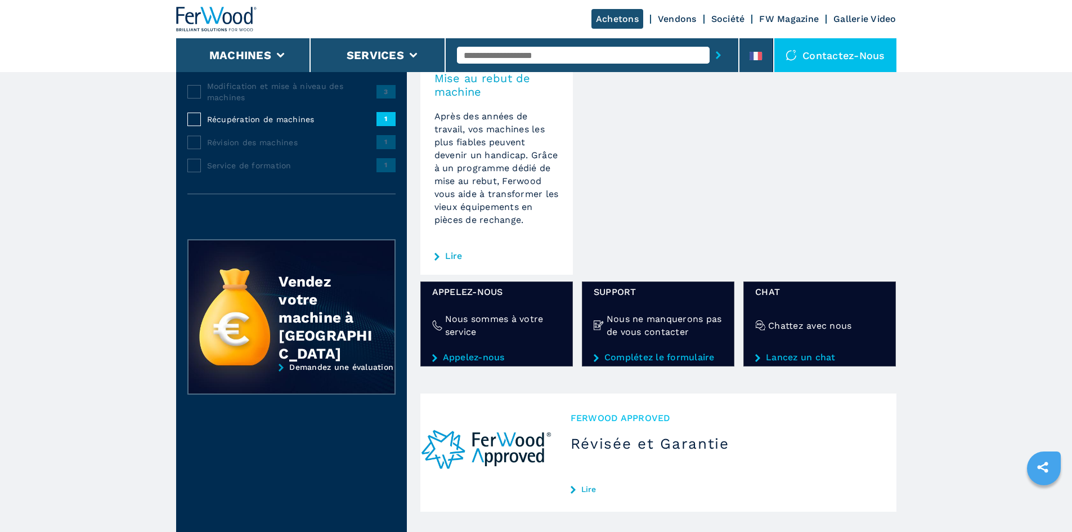
click at [461, 258] on link "Lire" at bounding box center [453, 256] width 17 height 9
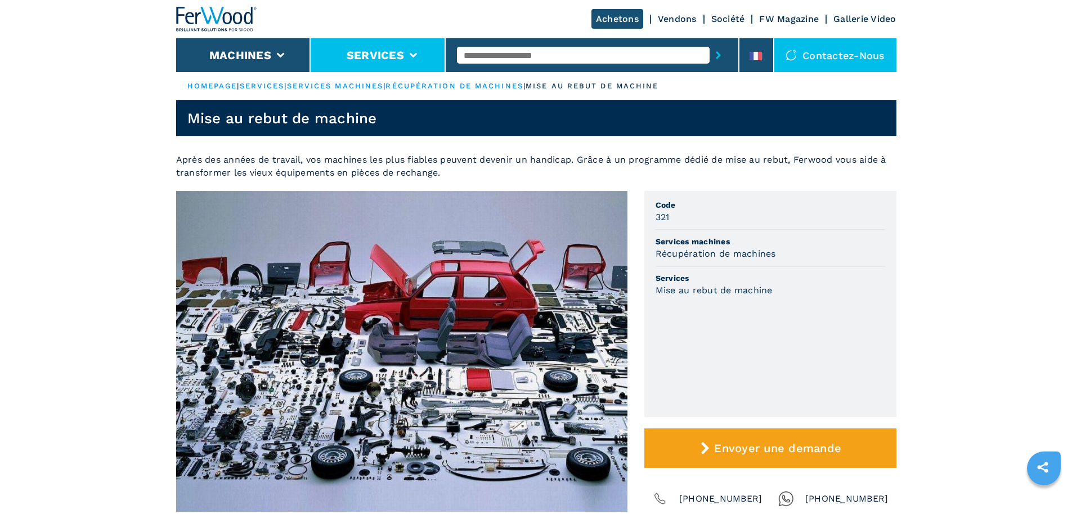
click at [358, 65] on li "Services" at bounding box center [378, 55] width 135 height 34
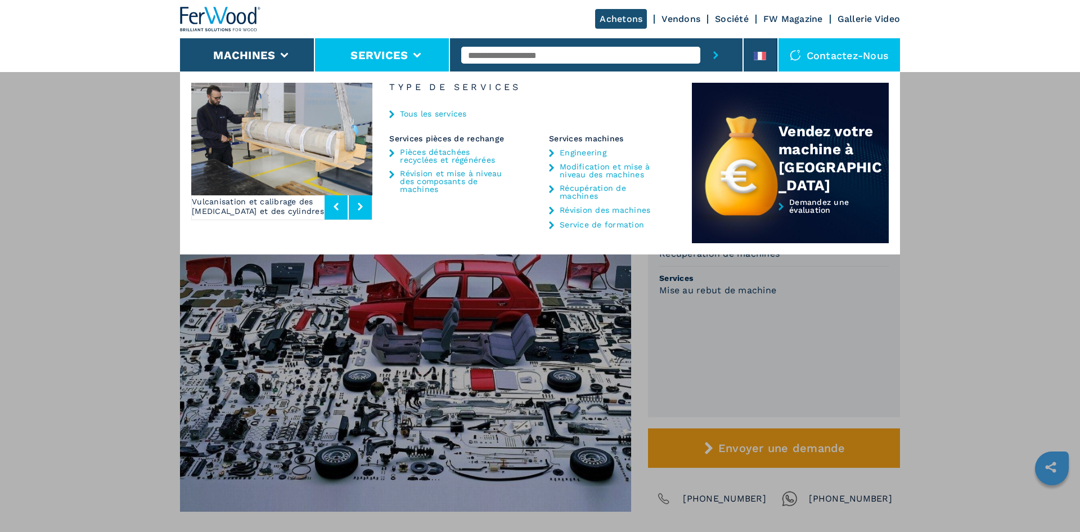
click at [358, 209] on icon at bounding box center [360, 207] width 5 height 8
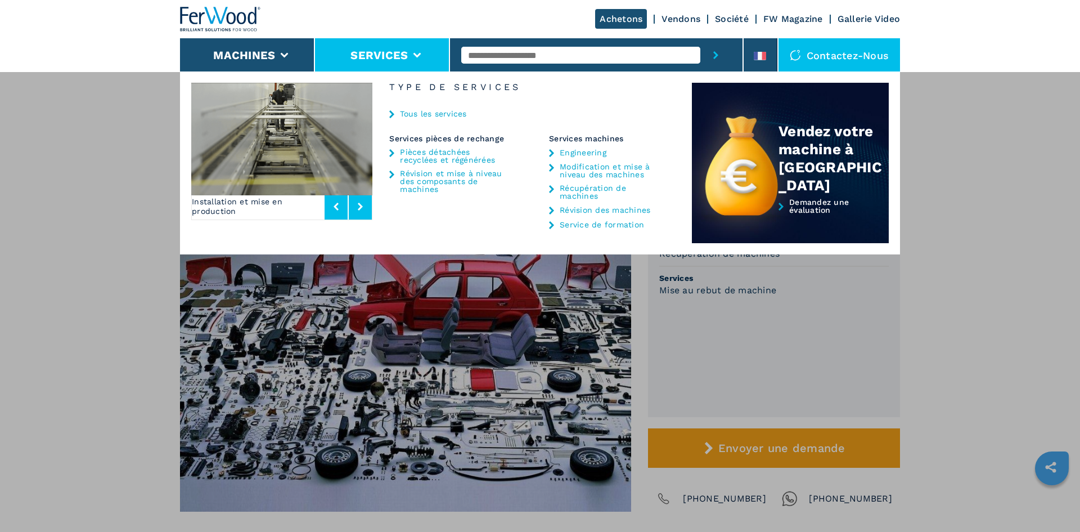
click at [358, 209] on icon at bounding box center [360, 207] width 5 height 8
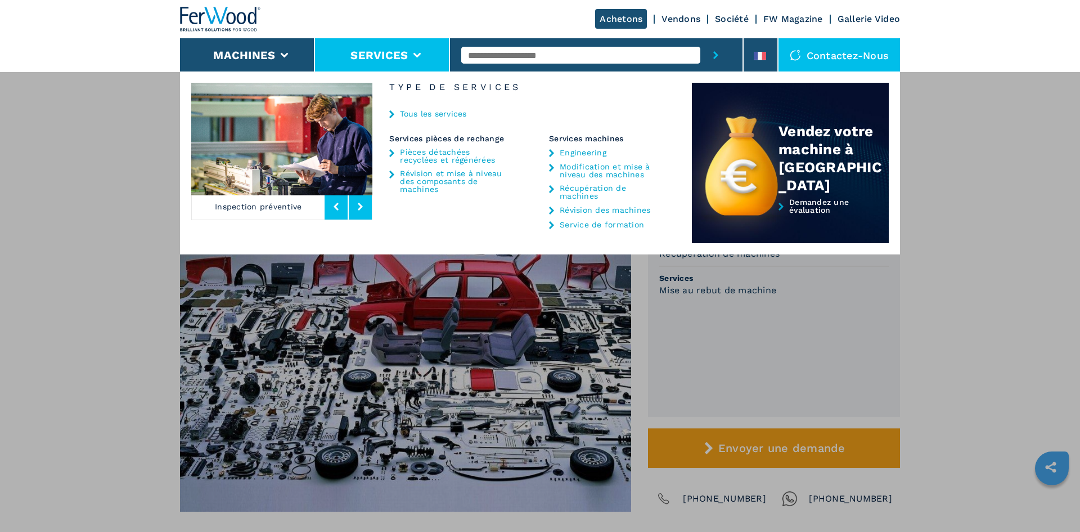
click at [358, 209] on icon at bounding box center [360, 207] width 5 height 8
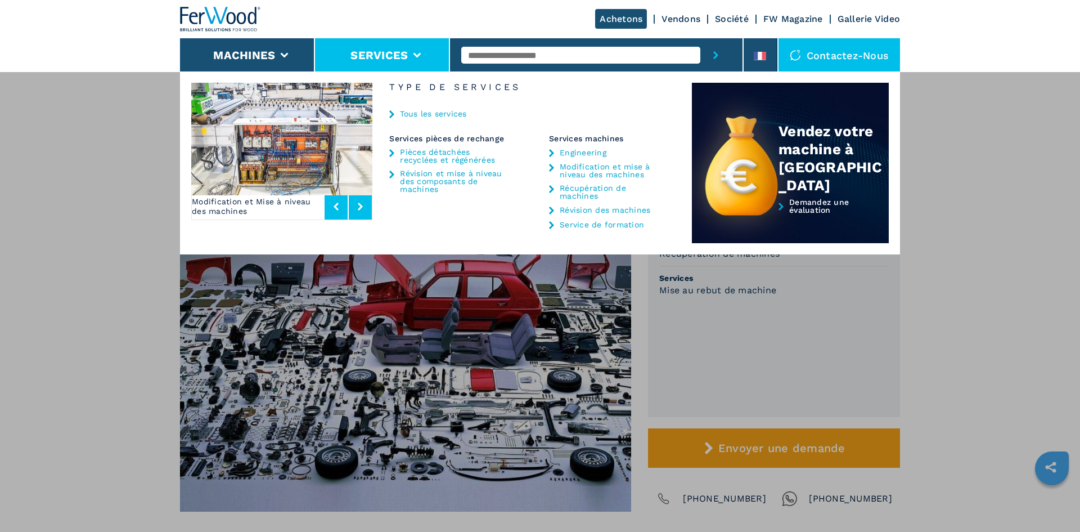
click at [358, 209] on icon at bounding box center [360, 207] width 5 height 8
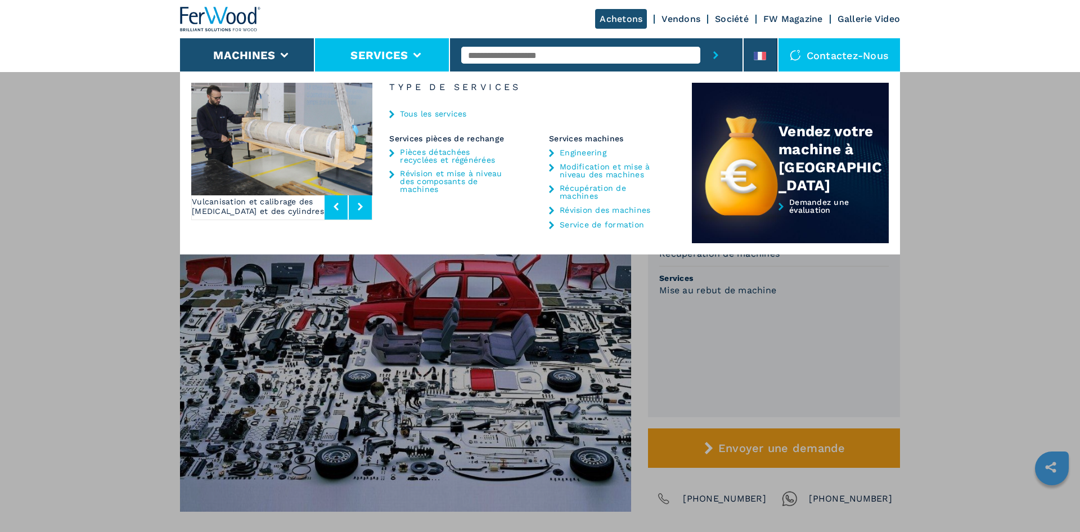
click at [276, 142] on img at bounding box center [281, 139] width 181 height 113
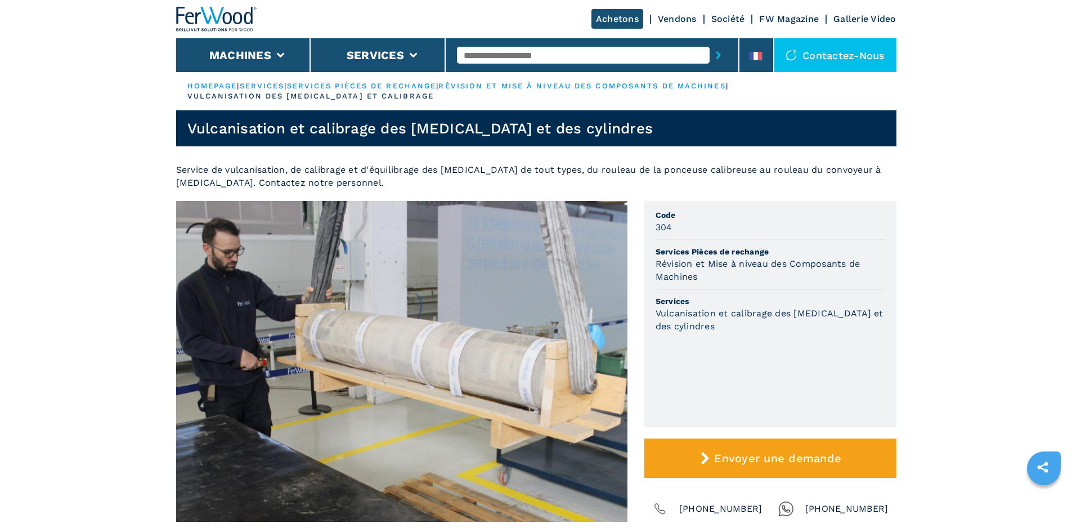
click at [262, 55] on button "Machines" at bounding box center [240, 55] width 62 height 14
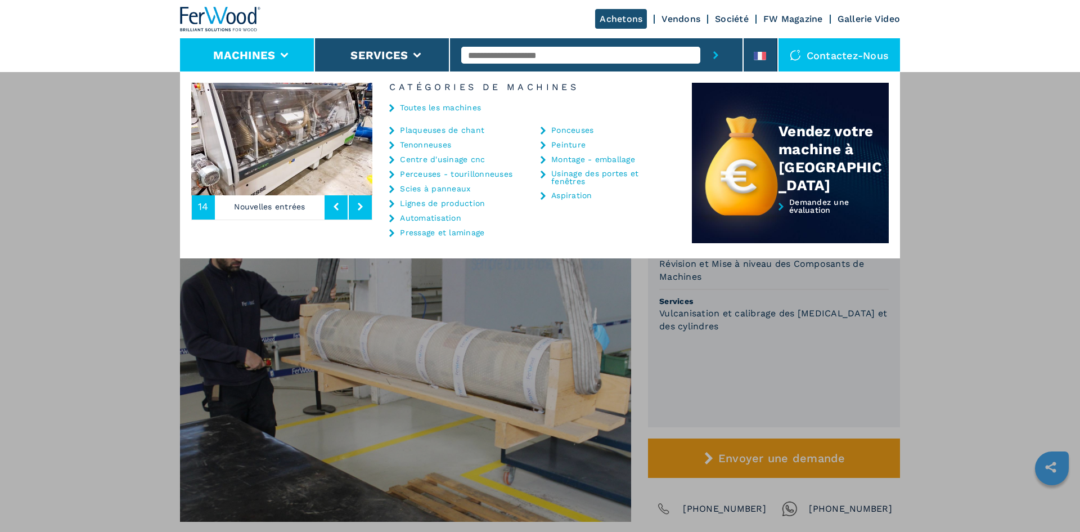
click at [564, 130] on link "Ponceuses" at bounding box center [572, 130] width 42 height 8
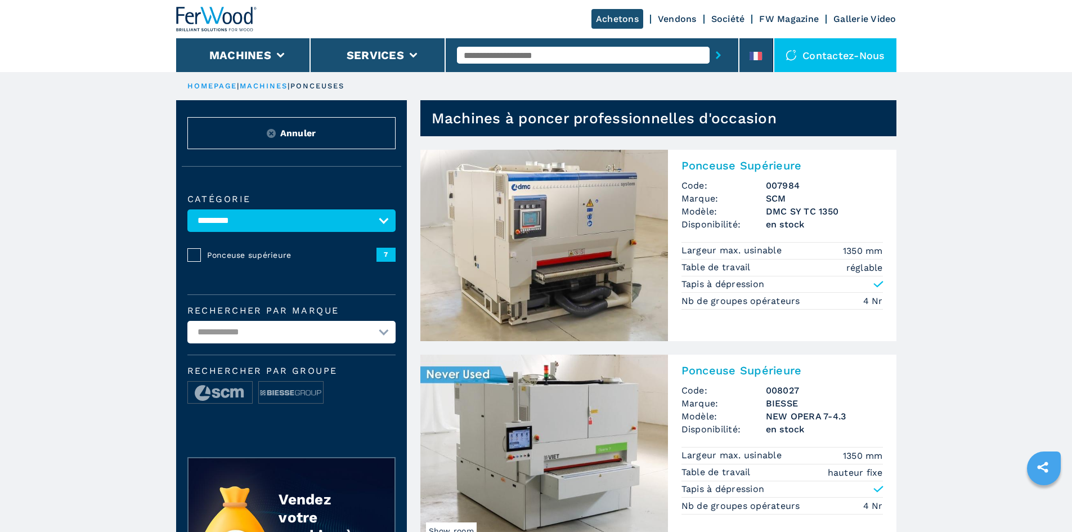
drag, startPoint x: 928, startPoint y: 424, endPoint x: 927, endPoint y: 146, distance: 278.6
click at [306, 55] on li "Machines" at bounding box center [243, 55] width 135 height 34
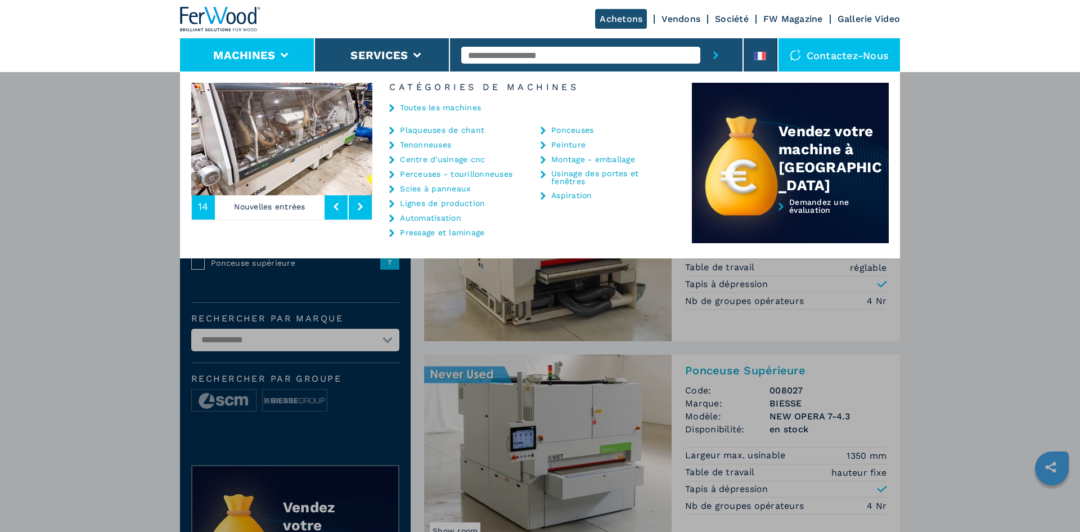
click at [446, 173] on link "Perceuses - tourillonneuses" at bounding box center [456, 174] width 113 height 8
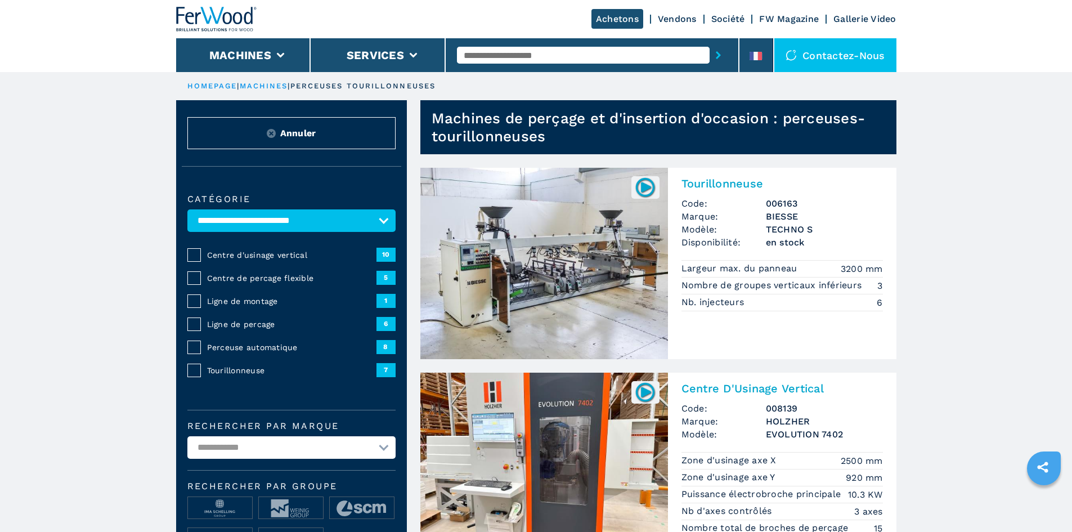
drag, startPoint x: 951, startPoint y: 380, endPoint x: 889, endPoint y: 101, distance: 285.5
click at [273, 50] on li "Machines" at bounding box center [243, 55] width 135 height 34
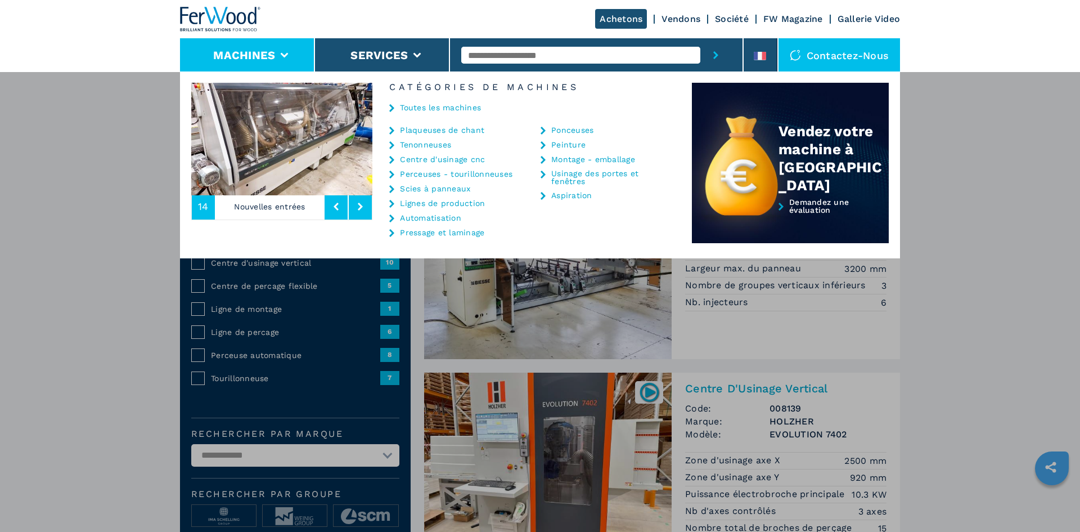
click at [573, 158] on link "Montage - emballage" at bounding box center [593, 159] width 84 height 8
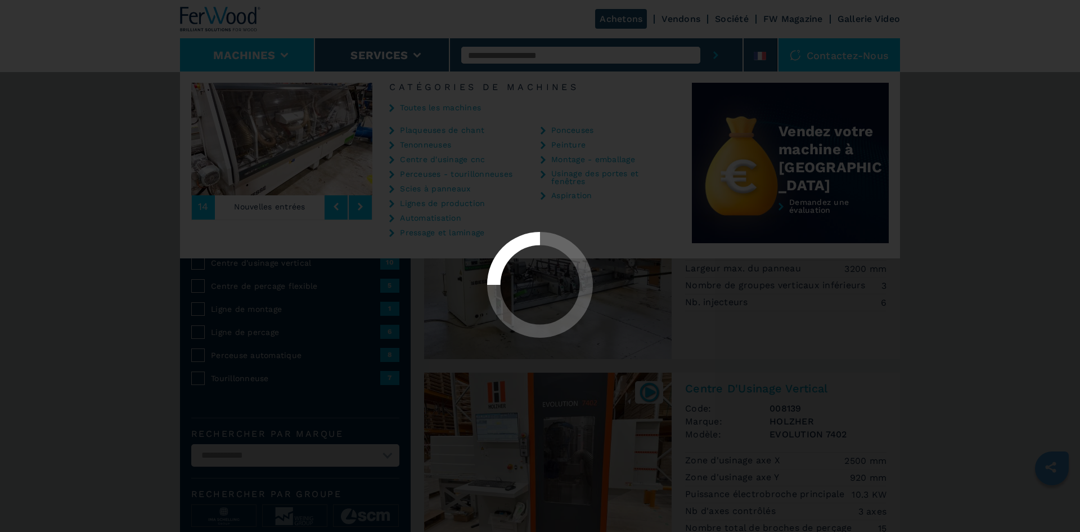
select select "**********"
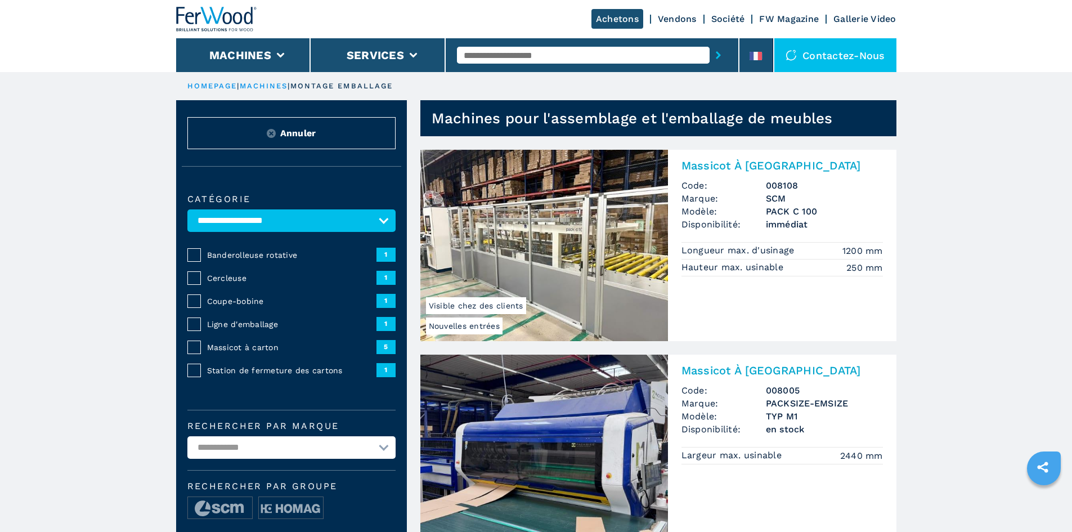
drag, startPoint x: 940, startPoint y: 422, endPoint x: 909, endPoint y: 91, distance: 331.8
click at [729, 23] on link "Société" at bounding box center [728, 19] width 34 height 11
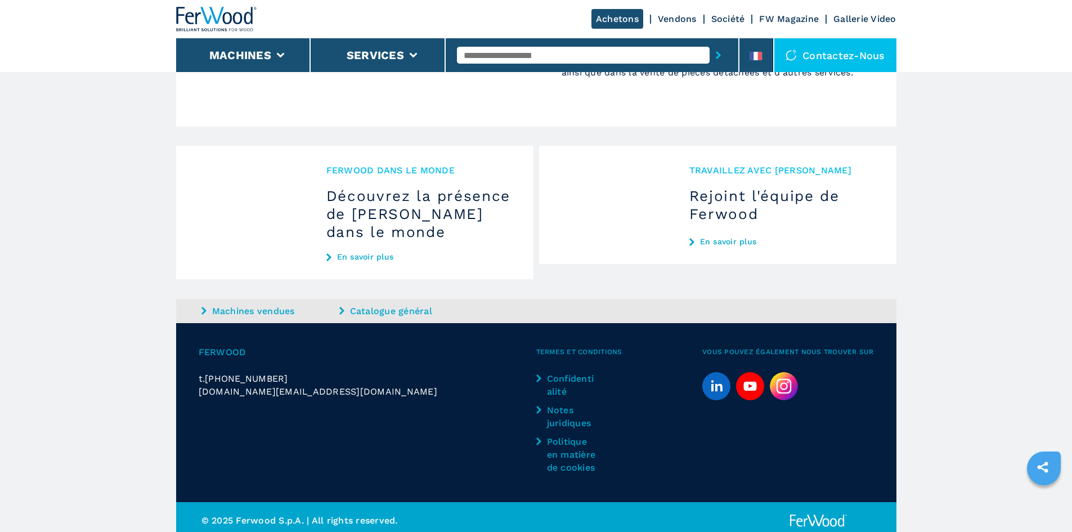
scroll to position [1182, 0]
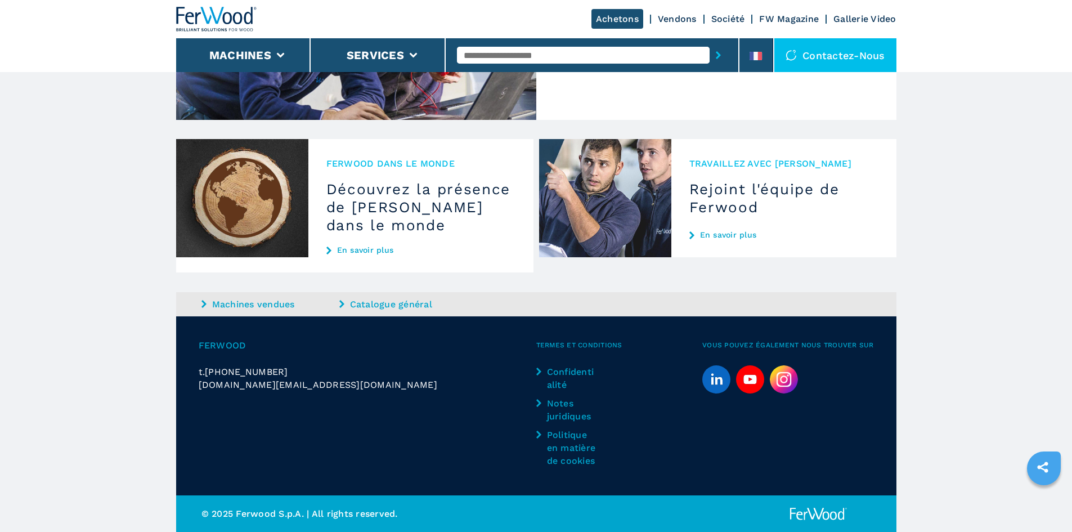
drag, startPoint x: 939, startPoint y: 424, endPoint x: 939, endPoint y: 415, distance: 8.5
click at [791, 378] on img at bounding box center [784, 379] width 28 height 28
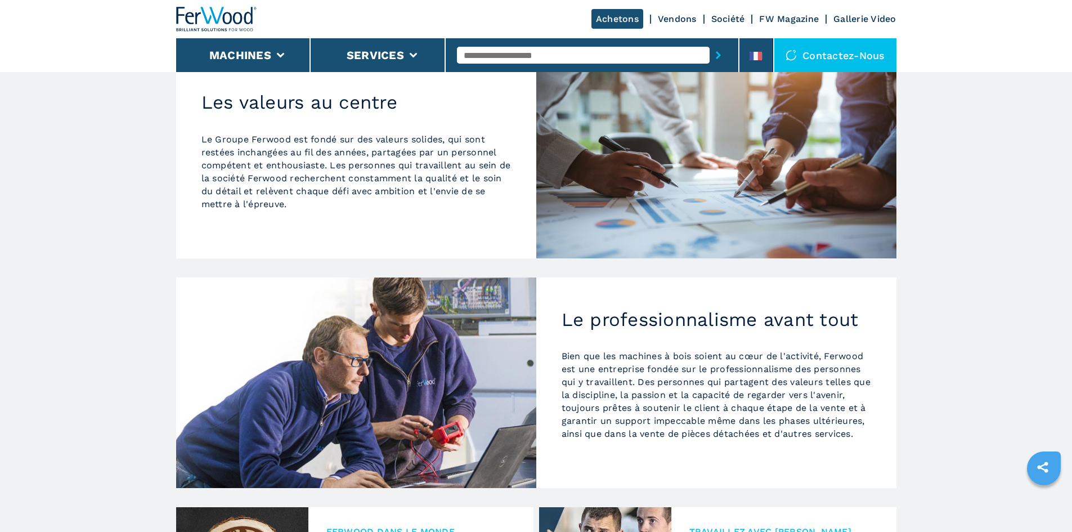
scroll to position [0, 0]
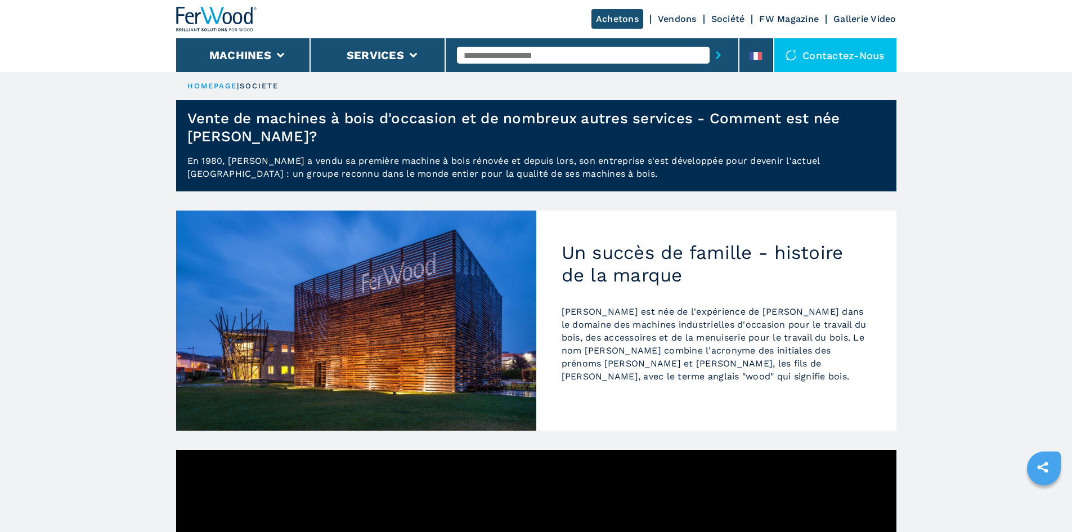
drag, startPoint x: 946, startPoint y: 369, endPoint x: 871, endPoint y: 92, distance: 287.4
click at [265, 54] on button "Machines" at bounding box center [240, 55] width 62 height 14
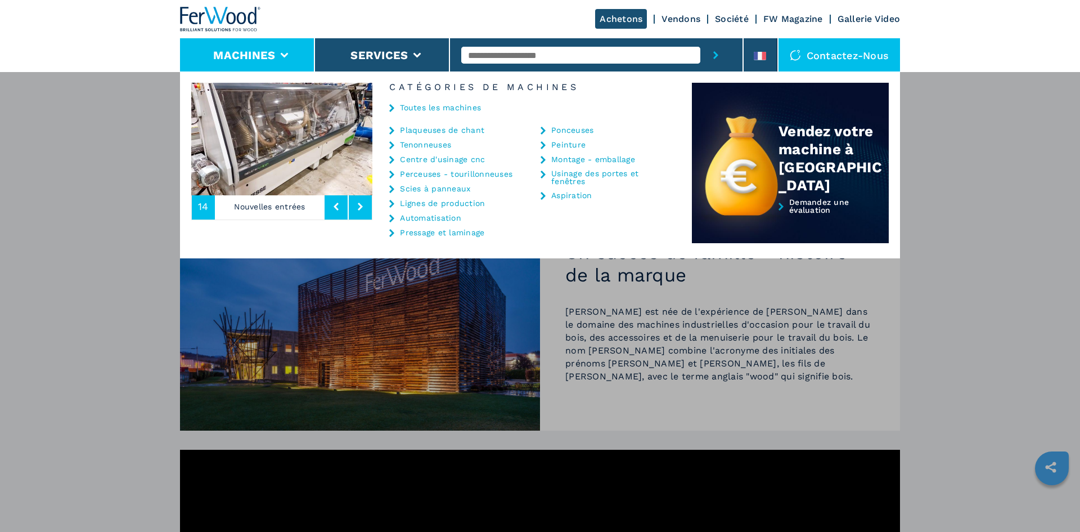
click at [438, 188] on link "Scies à panneaux" at bounding box center [435, 189] width 70 height 8
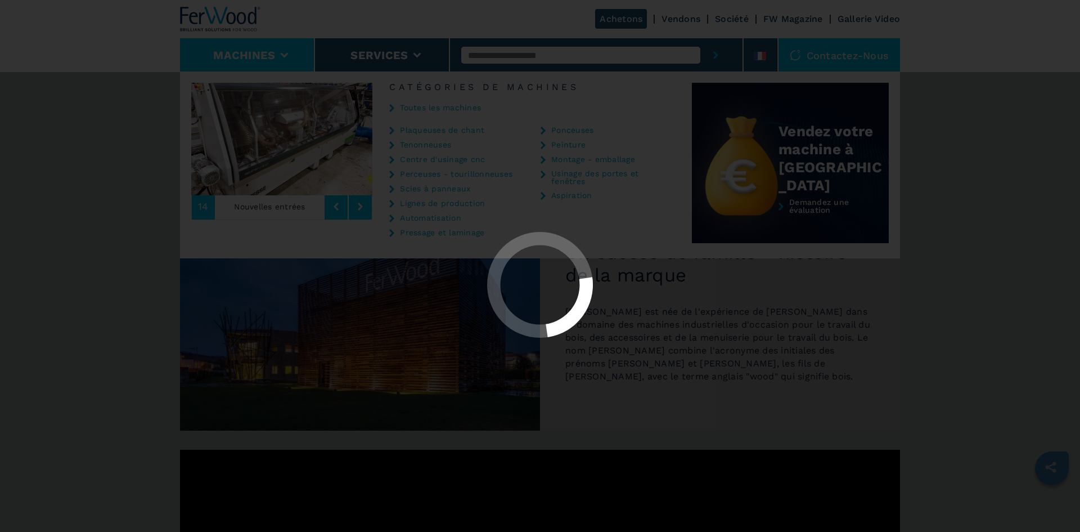
select select "**********"
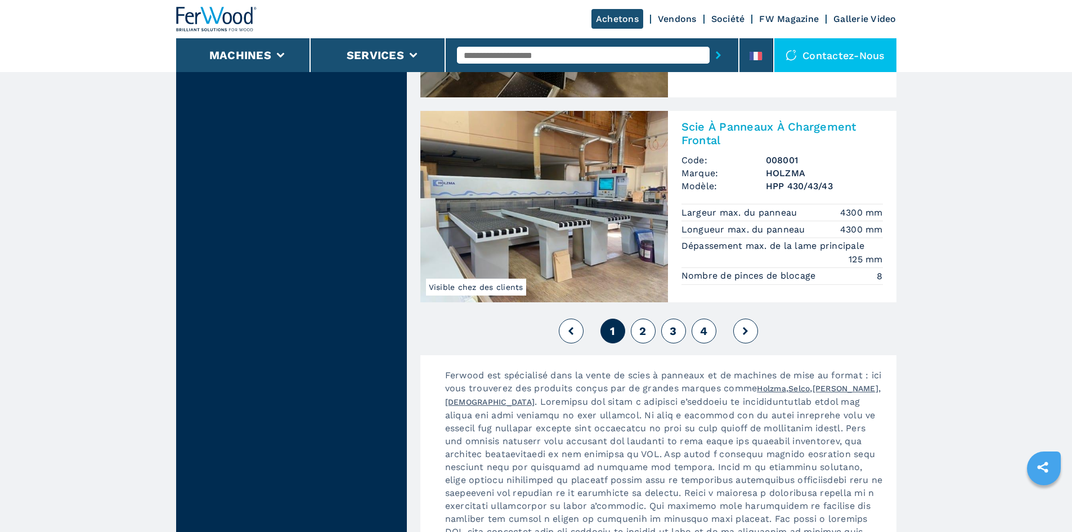
scroll to position [2530, 0]
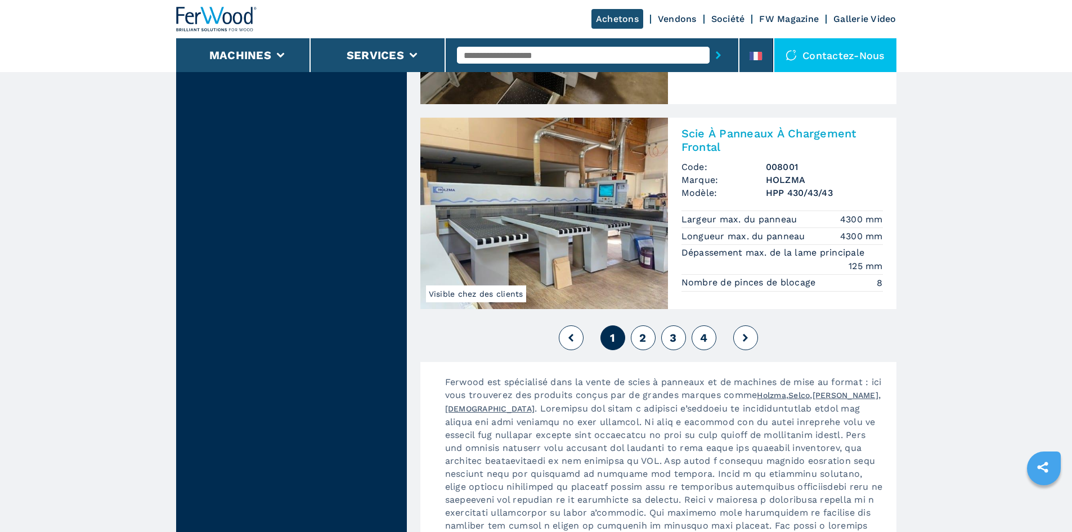
click at [646, 339] on span "2" at bounding box center [642, 338] width 7 height 14
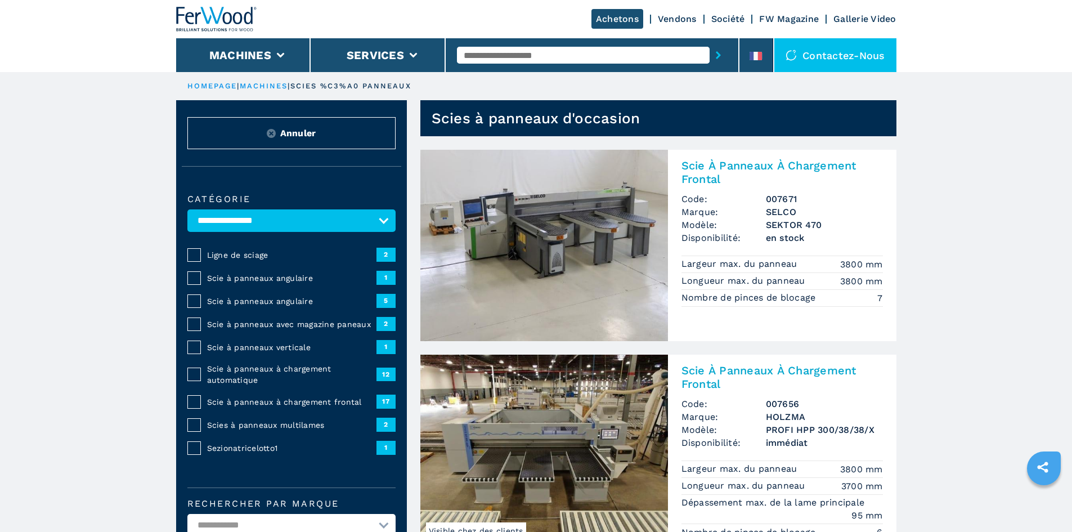
drag, startPoint x: 926, startPoint y: 316, endPoint x: 890, endPoint y: 88, distance: 230.7
